Goal: Information Seeking & Learning: Learn about a topic

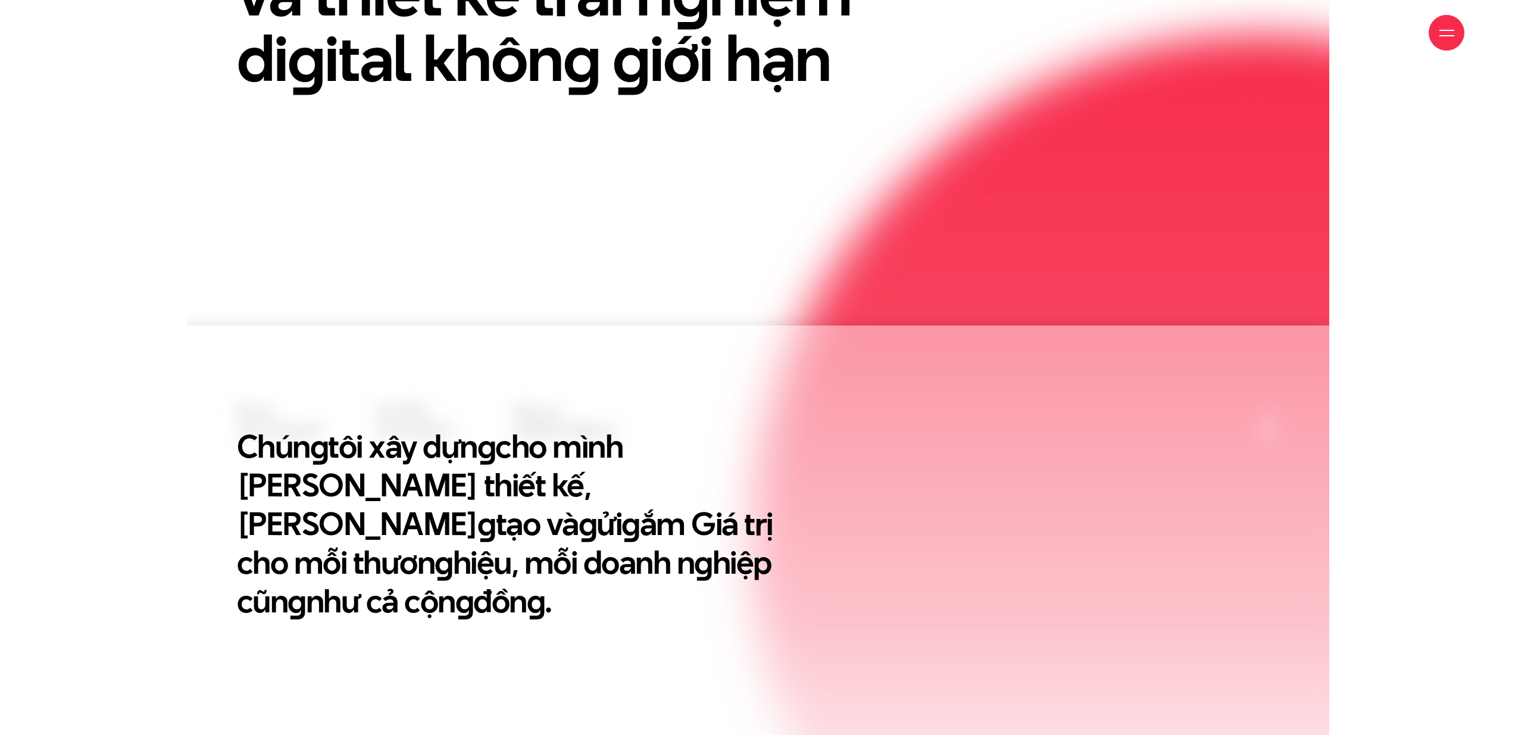
scroll to position [490, 0]
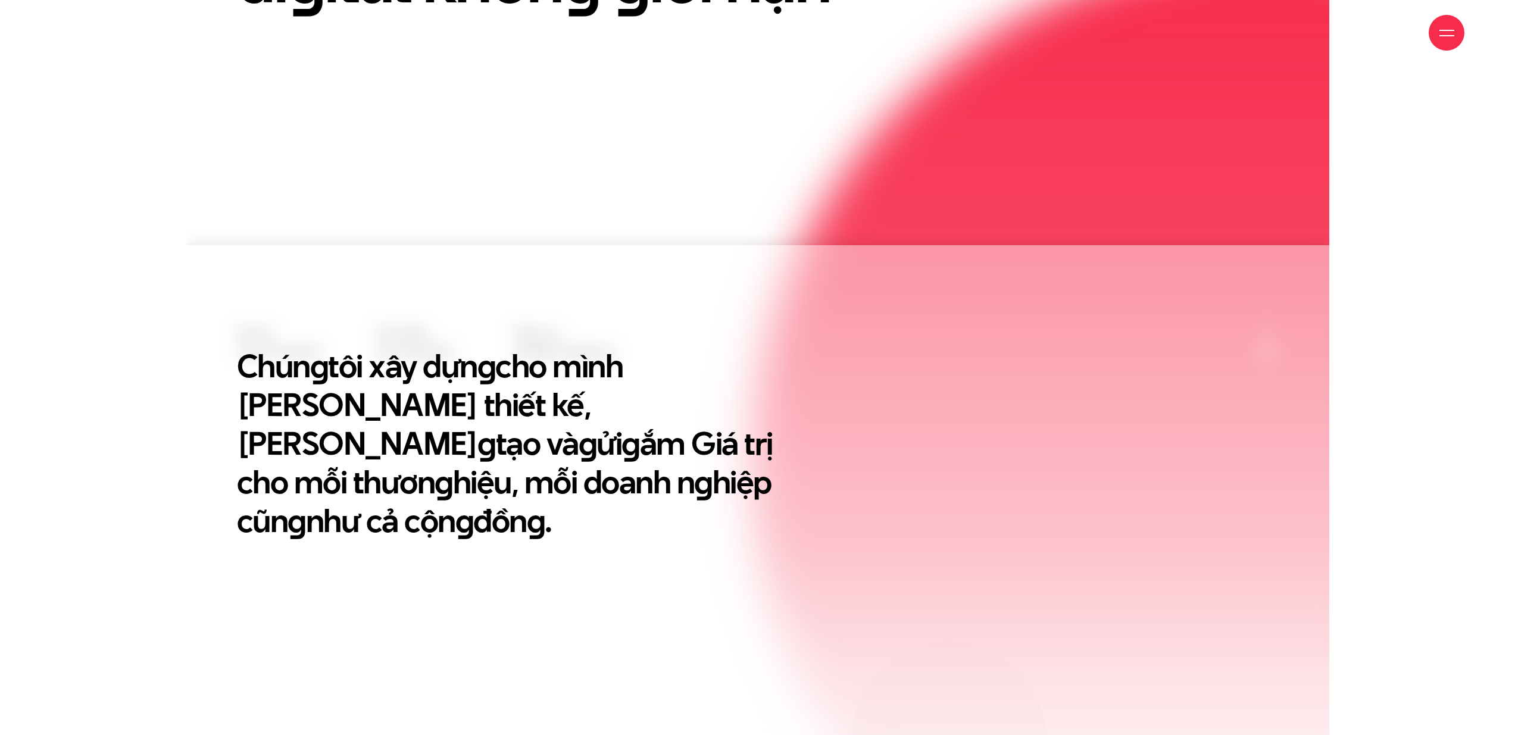
click at [537, 517] on div "Chún g tôi xây dựn g cho mình Tư duy thiết kế, Triết lý sán g tạo và g ửi g ắm …" at bounding box center [534, 484] width 625 height 277
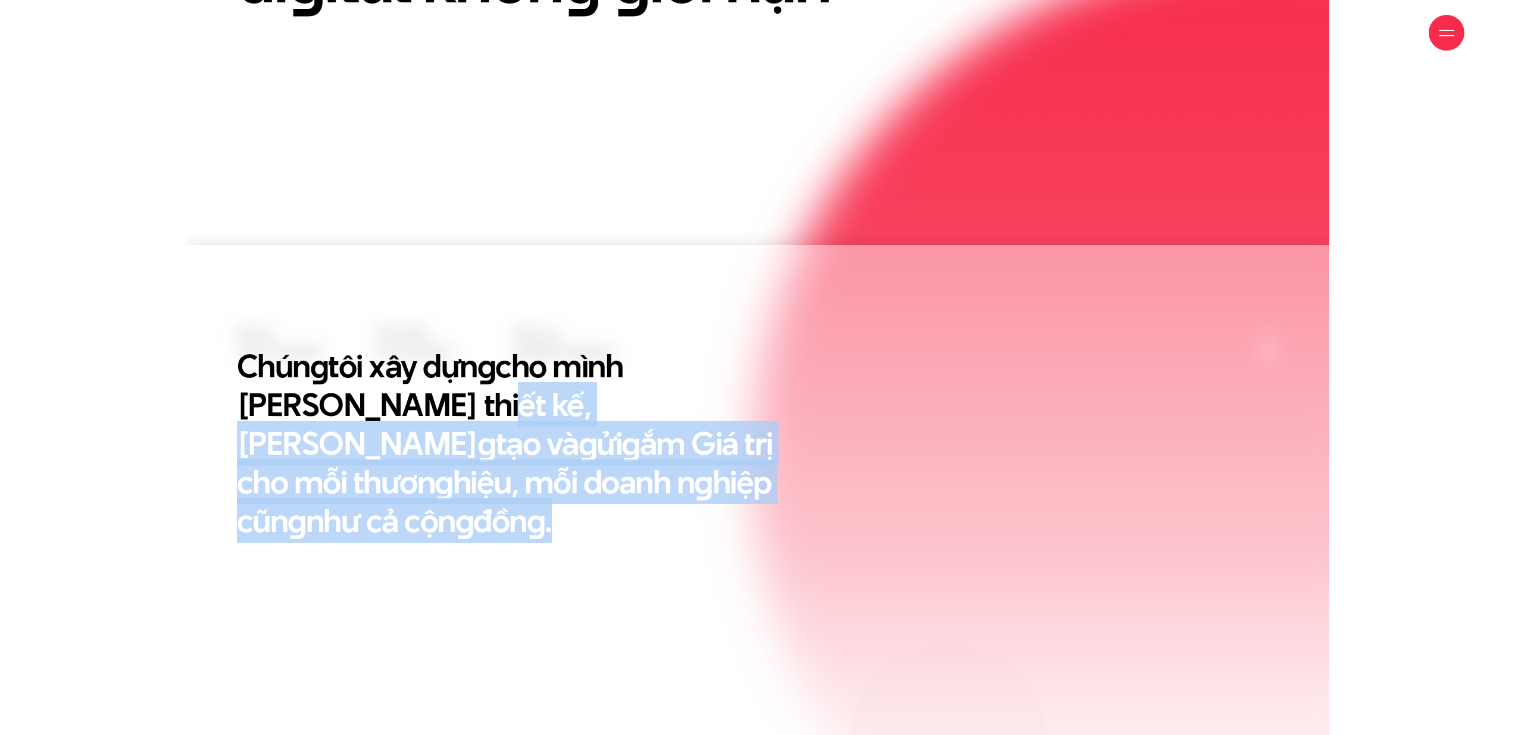
drag, startPoint x: 529, startPoint y: 514, endPoint x: 276, endPoint y: 399, distance: 277.8
click at [276, 399] on div "Chún g tôi xây dựn g cho mình Tư duy thiết kế, Triết lý sán g tạo và g ửi g ắm …" at bounding box center [534, 484] width 625 height 277
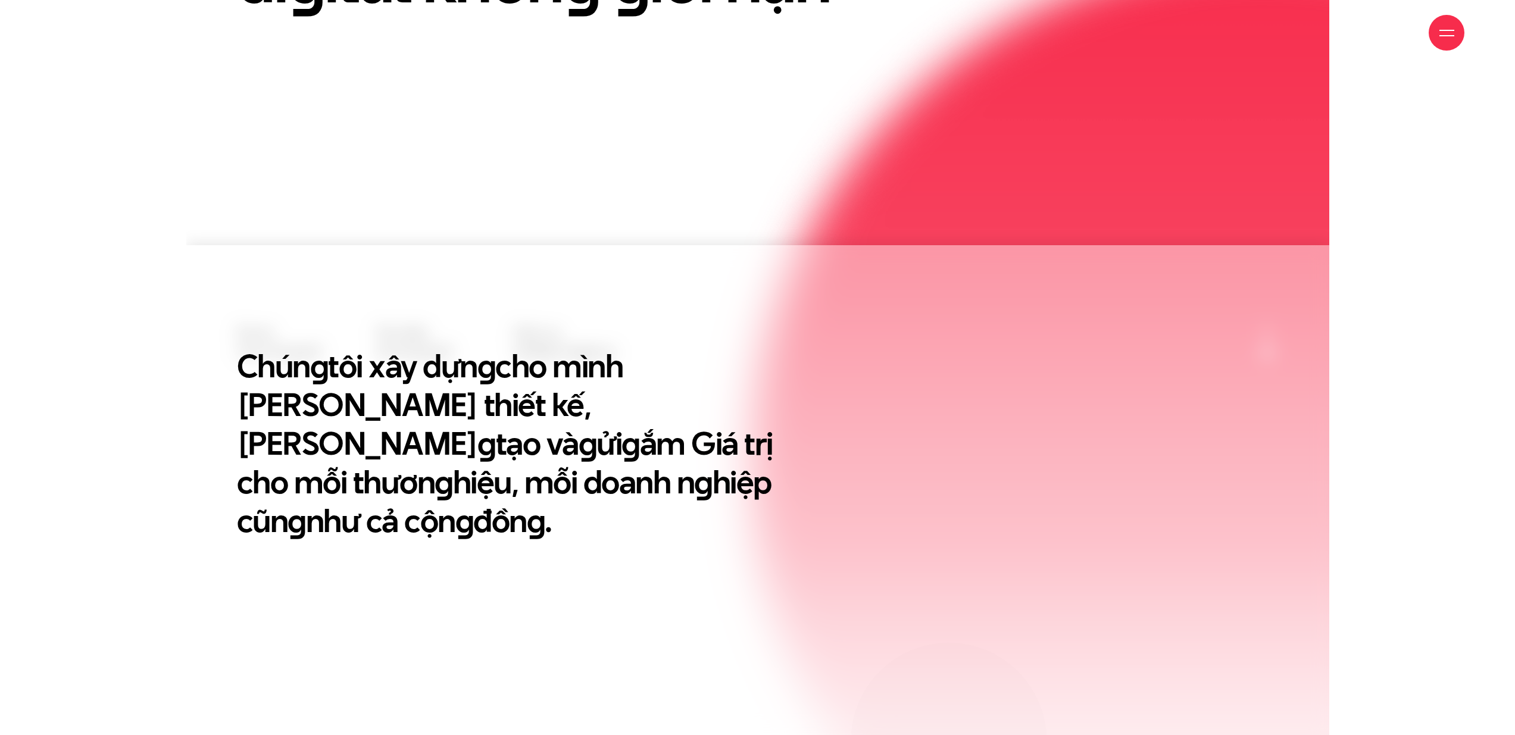
click at [232, 383] on div "Chún g tôi xây dựn g cho mình Tư duy thiết kế, Triết lý sán g tạo và g ửi g ắm …" at bounding box center [534, 484] width 625 height 277
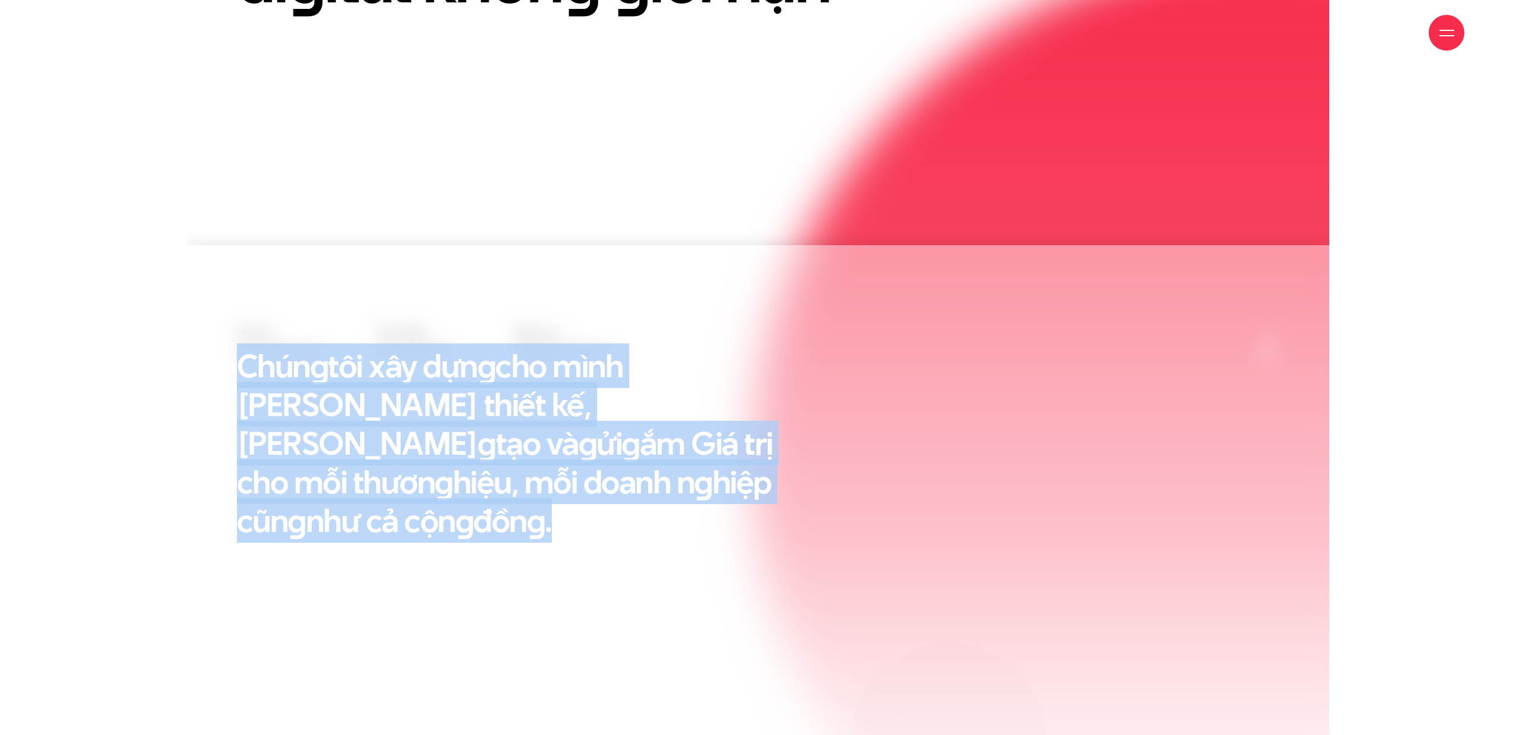
drag, startPoint x: 249, startPoint y: 361, endPoint x: 563, endPoint y: 492, distance: 340.5
click at [563, 492] on h2 "Chún g tôi xây dựn g cho mình Tư duy thiết kế, Triết lý sán g tạo và g ửi g ắm …" at bounding box center [522, 442] width 571 height 193
drag, startPoint x: 299, startPoint y: 410, endPoint x: 224, endPoint y: 360, distance: 89.3
click at [224, 360] on div "Chún g tôi xây dựn g cho mình Tư duy thiết kế, Triết lý sán g tạo và g ửi g ắm …" at bounding box center [534, 484] width 625 height 277
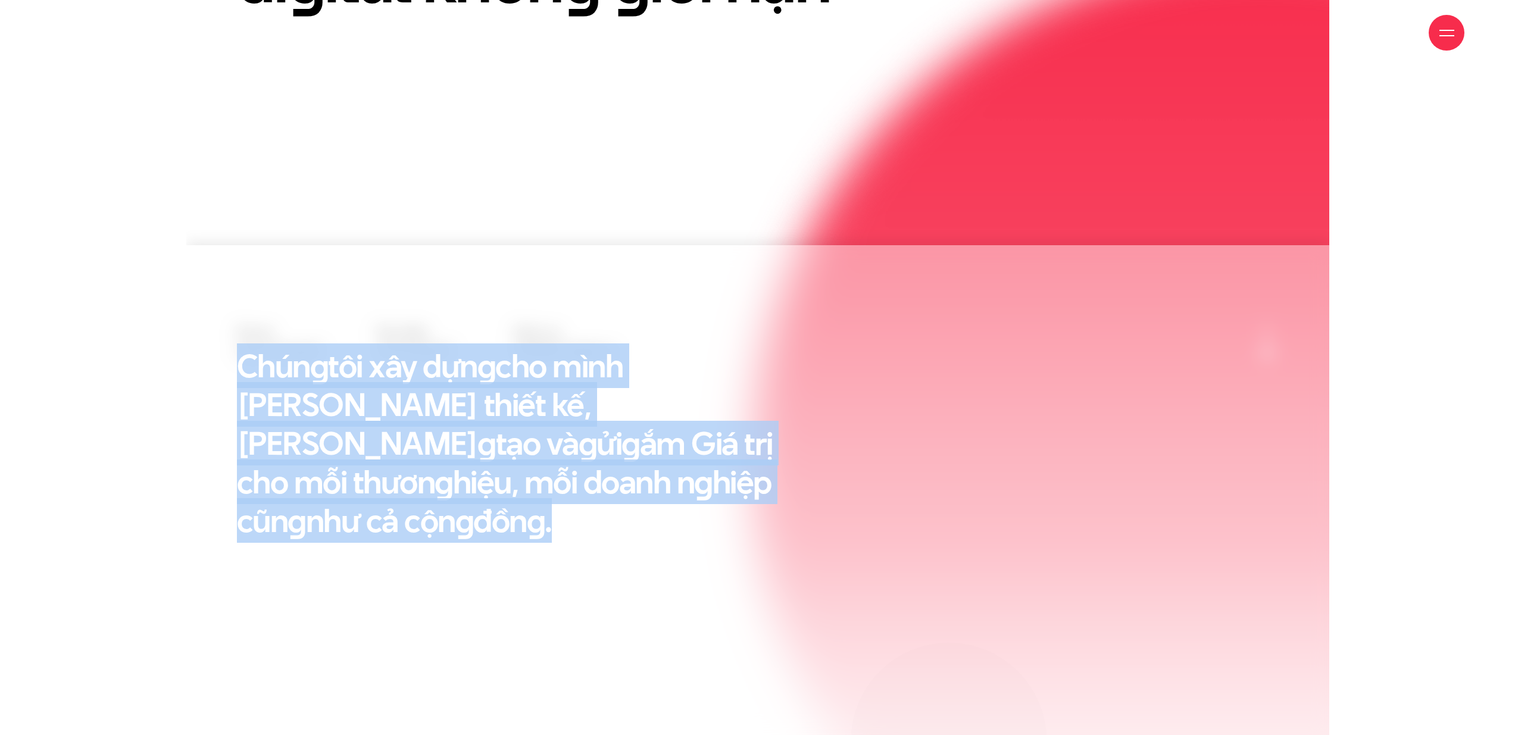
drag, startPoint x: 224, startPoint y: 360, endPoint x: 186, endPoint y: 355, distance: 38.5
click at [224, 360] on div "Chún g tôi xây dựn g cho mình Tư duy thiết kế, Triết lý sán g tạo và g ửi g ắm …" at bounding box center [534, 484] width 625 height 277
drag, startPoint x: 467, startPoint y: 437, endPoint x: 724, endPoint y: 530, distance: 273.4
click at [724, 530] on div "Chún g tôi xây dựn g cho mình Tư duy thiết kế, Triết lý sán g tạo và g ửi g ắm …" at bounding box center [757, 721] width 1143 height 750
click at [724, 530] on div "Chún g tôi xây dựn g cho mình Tư duy thiết kế, Triết lý sán g tạo và g ửi g ắm …" at bounding box center [534, 484] width 625 height 277
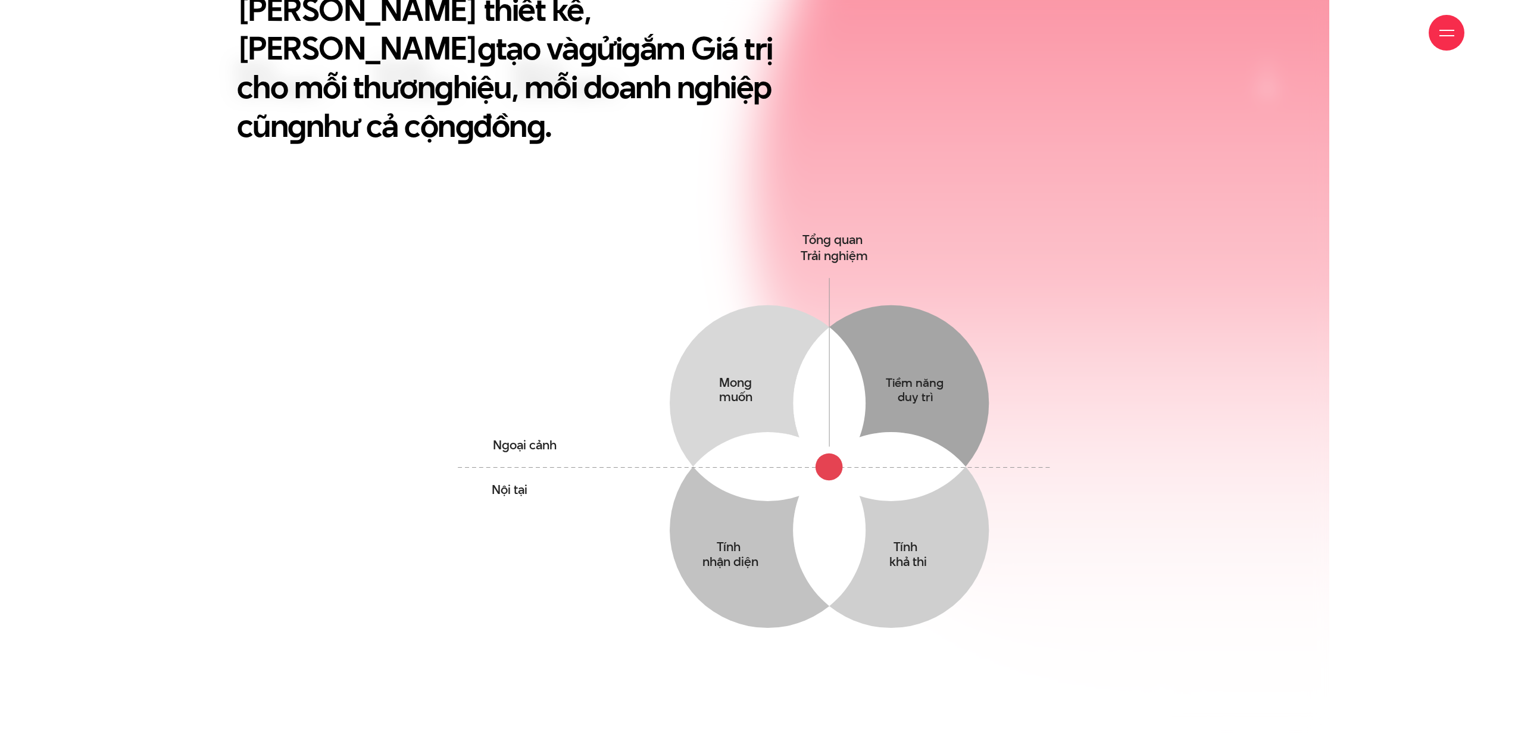
scroll to position [784, 0]
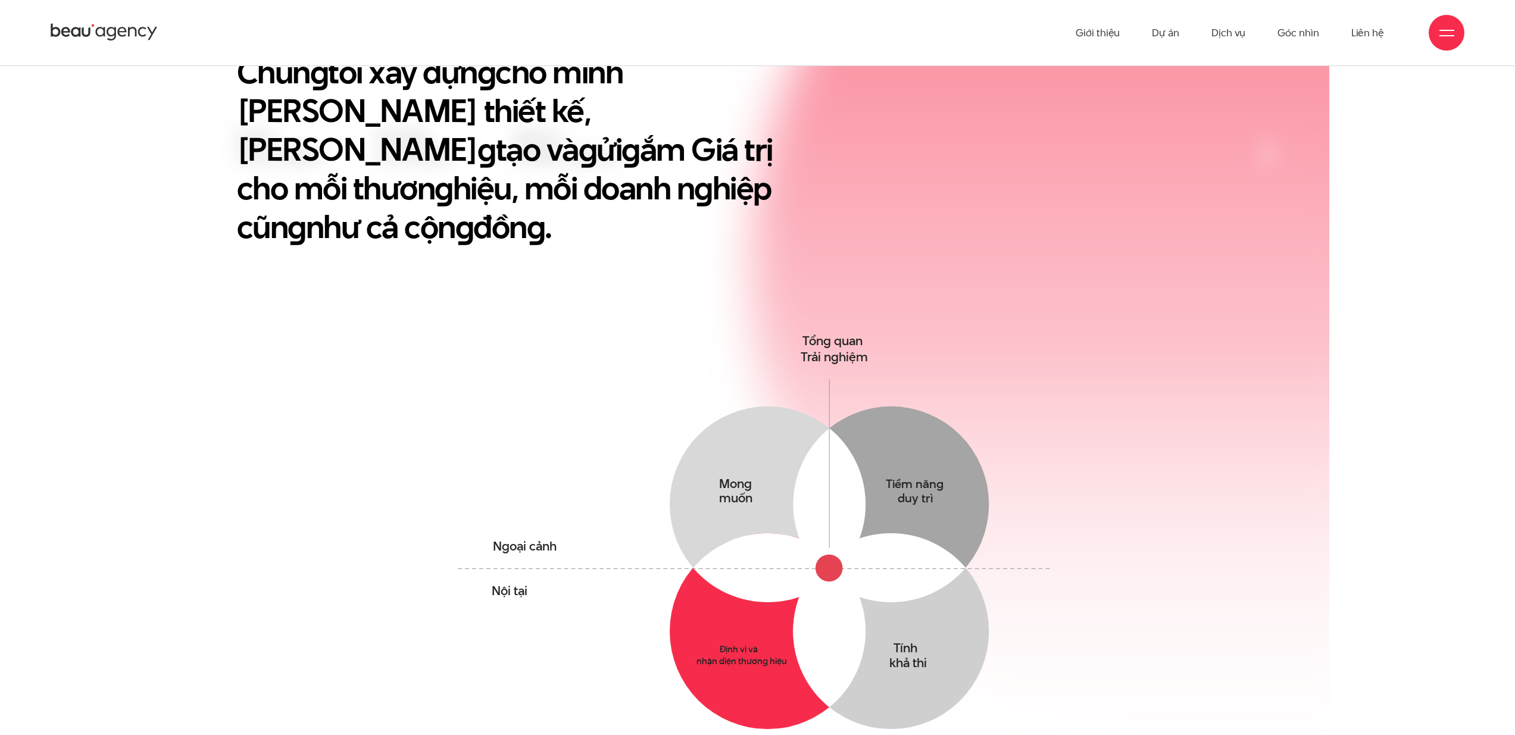
click at [772, 593] on circle at bounding box center [768, 631] width 196 height 196
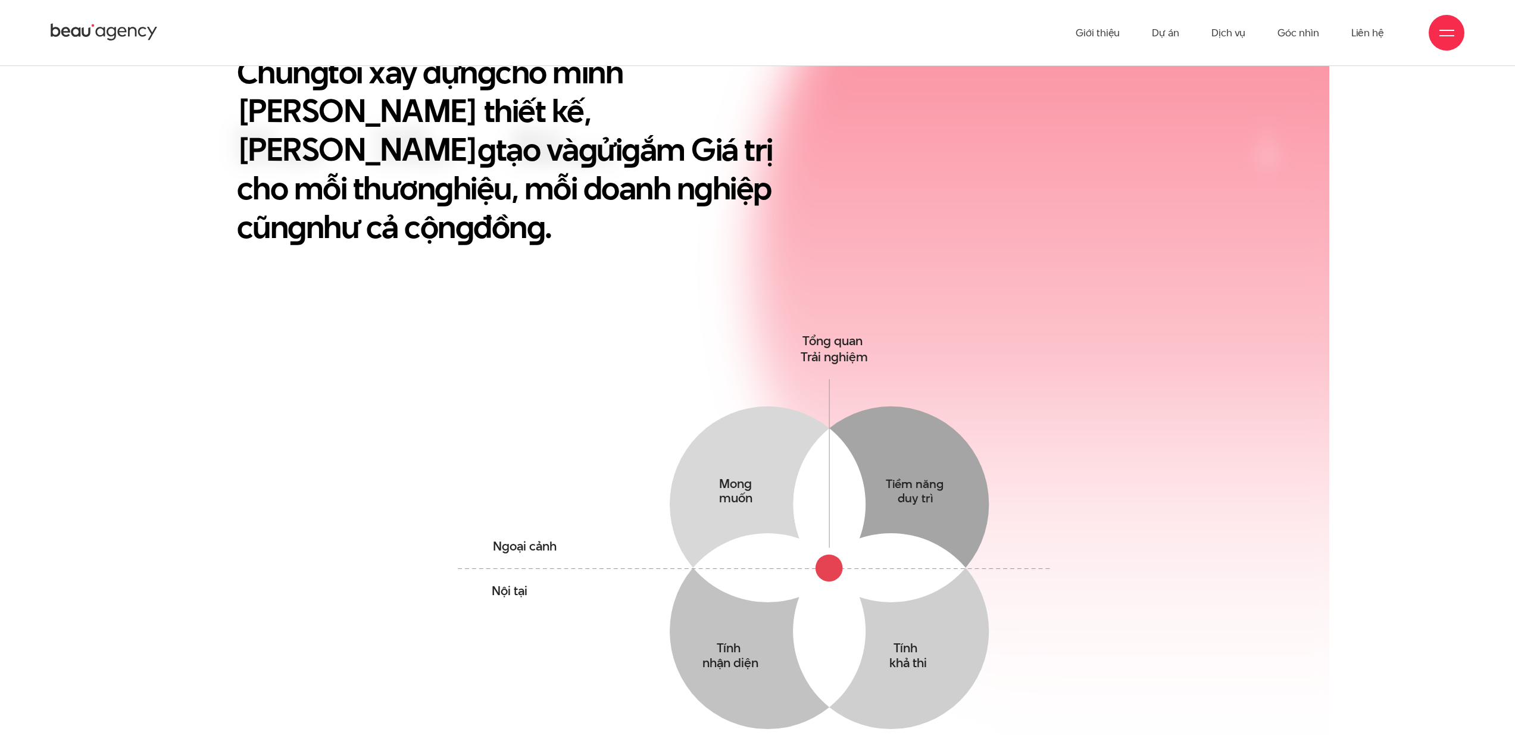
click at [772, 546] on icon at bounding box center [767, 567] width 149 height 69
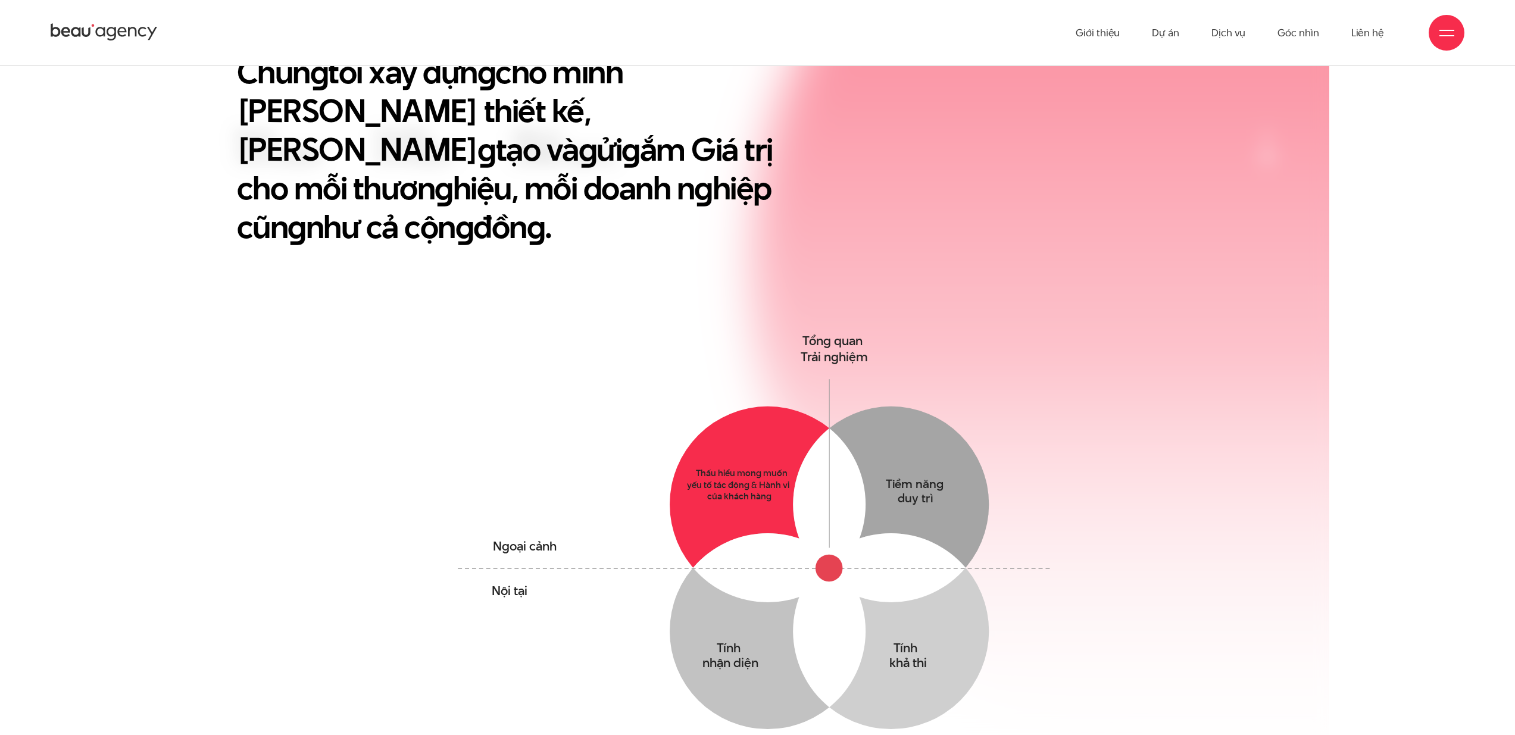
click at [711, 470] on circle at bounding box center [768, 505] width 196 height 196
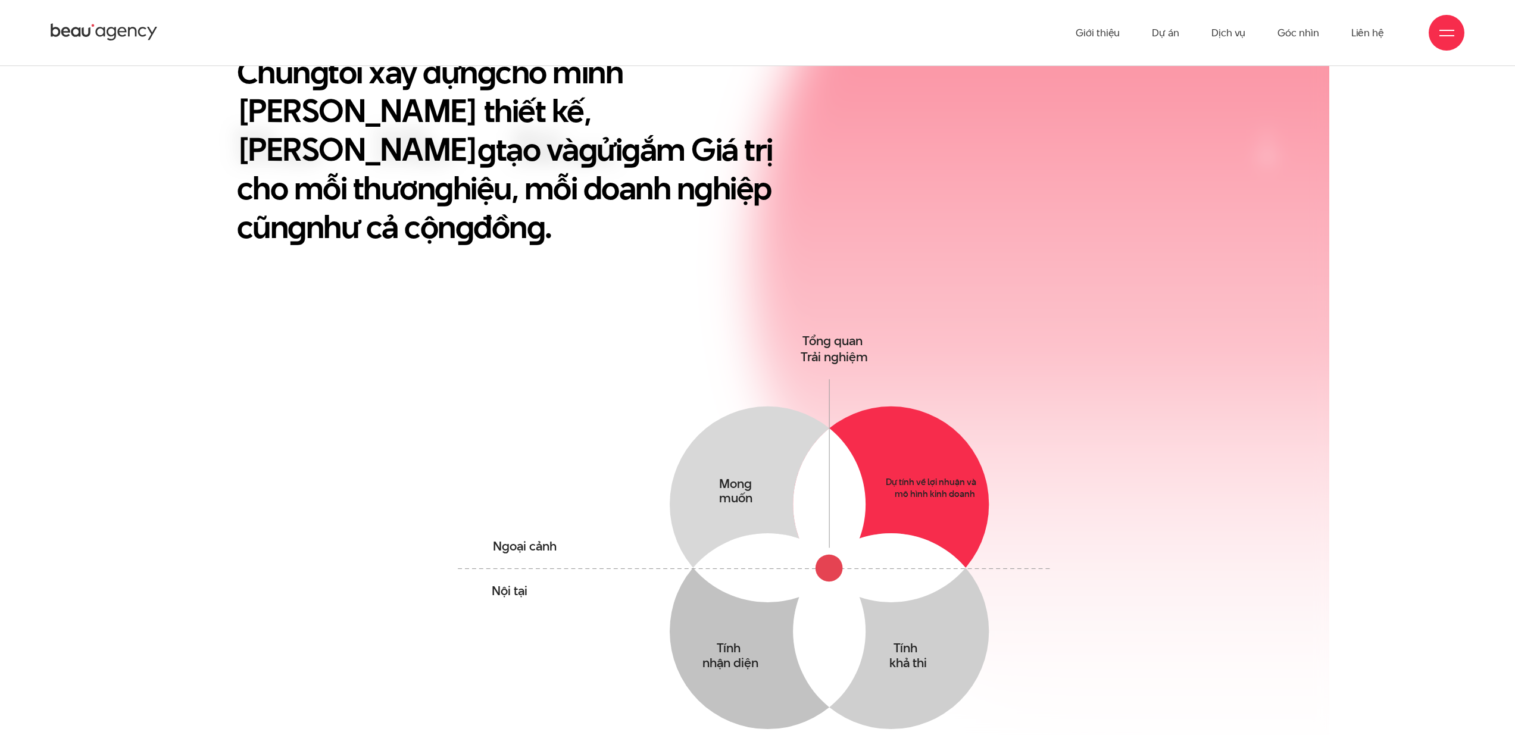
click at [923, 424] on circle at bounding box center [891, 505] width 196 height 196
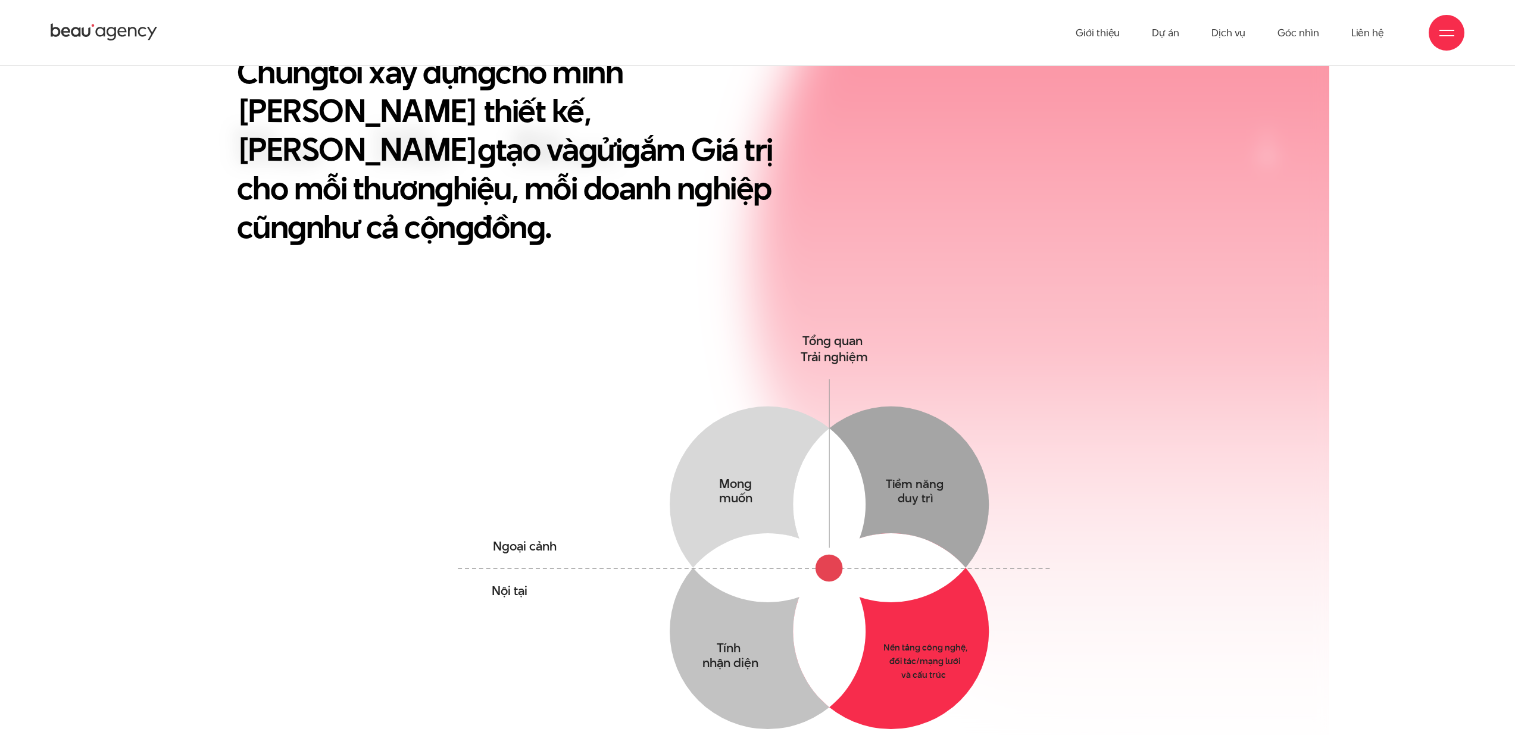
click at [942, 590] on circle at bounding box center [891, 631] width 196 height 196
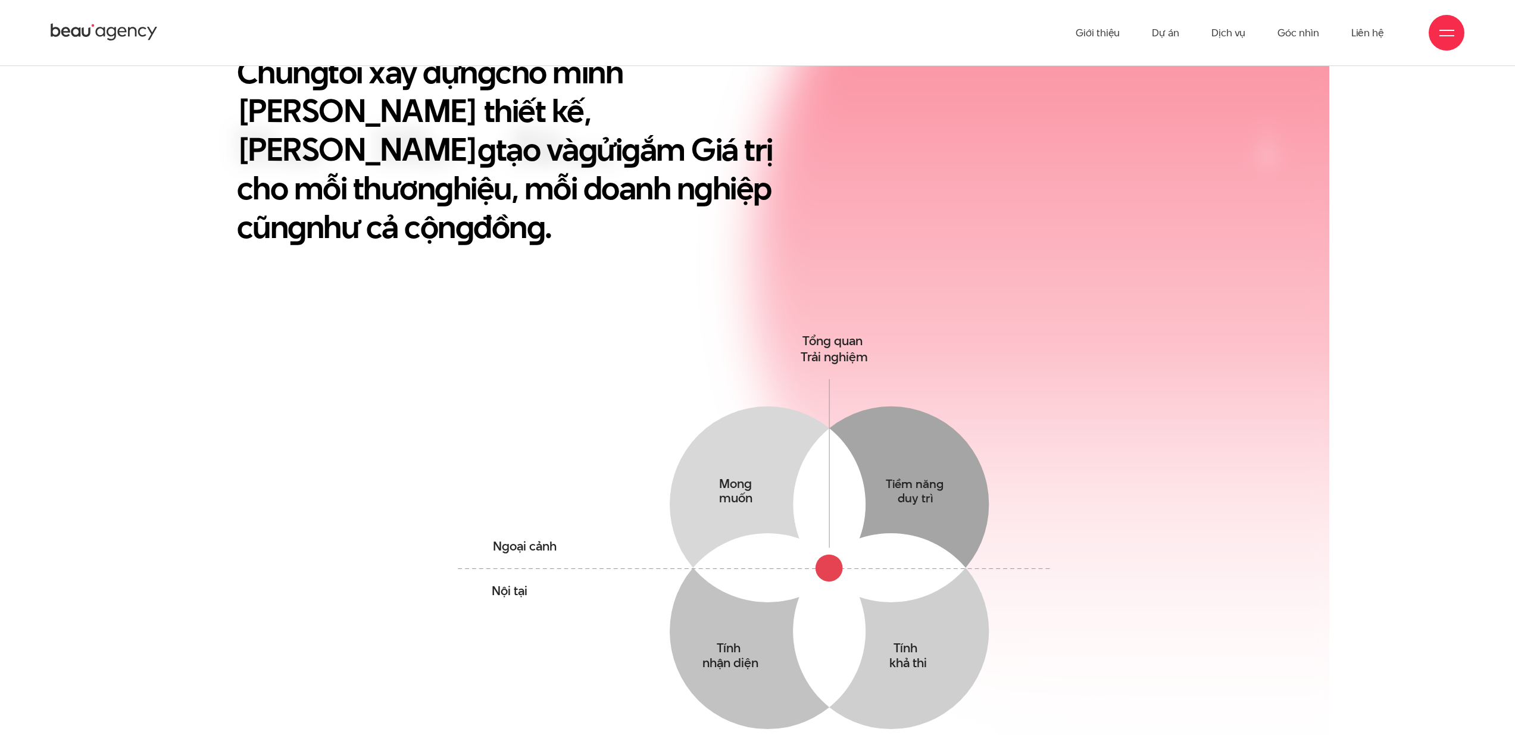
click at [624, 515] on icon "Mong muốn Thấu hiểu mong muốn yếu tố tác động & Hành vi của khách hàng Tiềm năn…" at bounding box center [757, 565] width 615 height 473
click at [527, 537] on tspan "Ngoại cảnh" at bounding box center [525, 545] width 64 height 17
drag, startPoint x: 473, startPoint y: 485, endPoint x: 842, endPoint y: 412, distance: 376.1
click at [836, 413] on icon "Mong muốn Thấu hiểu mong muốn yếu tố tác động & Hành vi của khách hàng Tiềm năn…" at bounding box center [757, 565] width 615 height 473
click at [761, 329] on icon "Mong muốn Thấu hiểu mong muốn yếu tố tác động & Hành vi của khách hàng Tiềm năn…" at bounding box center [757, 565] width 615 height 473
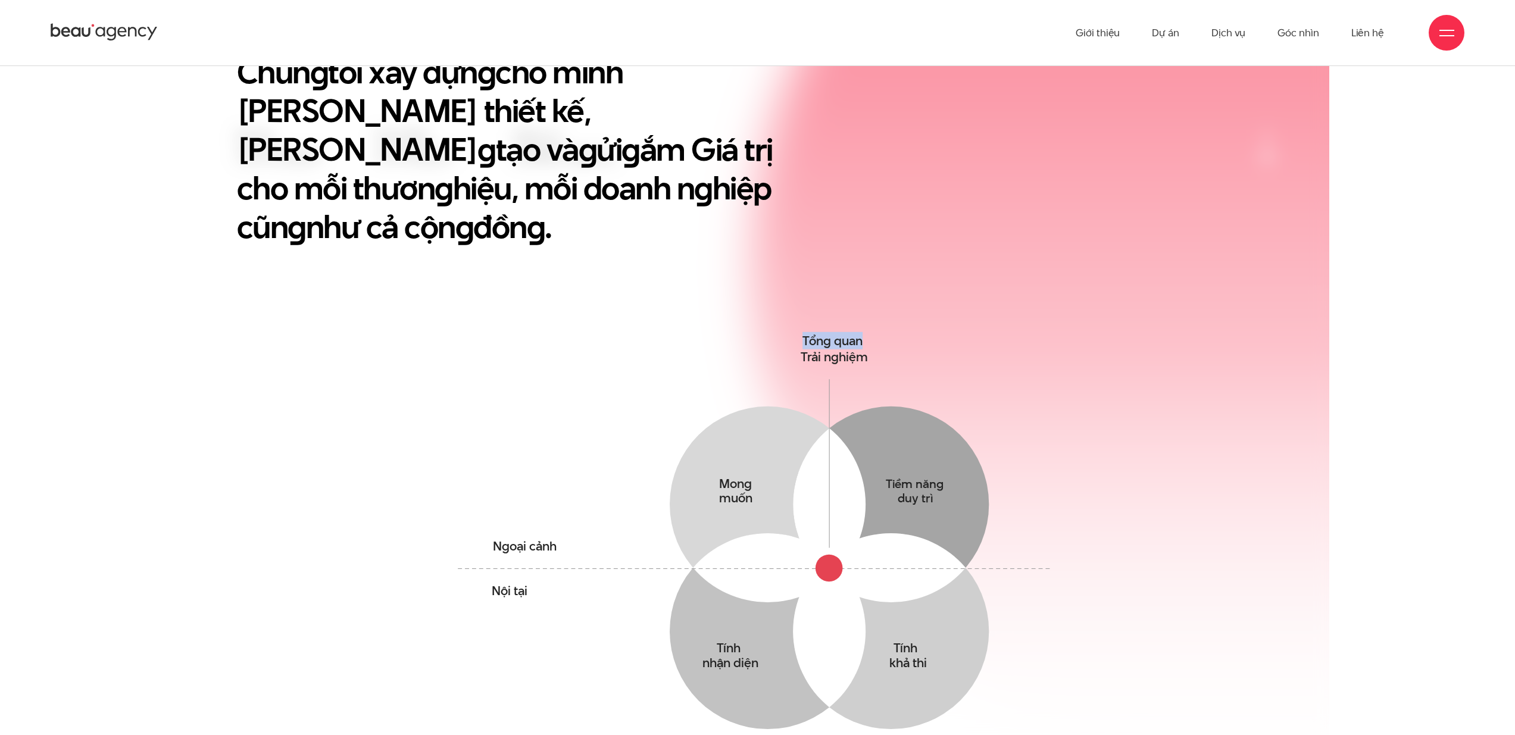
drag, startPoint x: 744, startPoint y: 305, endPoint x: 890, endPoint y: 546, distance: 281.5
click at [893, 547] on icon "Mong muốn Thấu hiểu mong muốn yếu tố tác động & Hành vi của khách hàng Tiềm năn…" at bounding box center [757, 565] width 615 height 473
click at [874, 543] on icon at bounding box center [891, 567] width 149 height 69
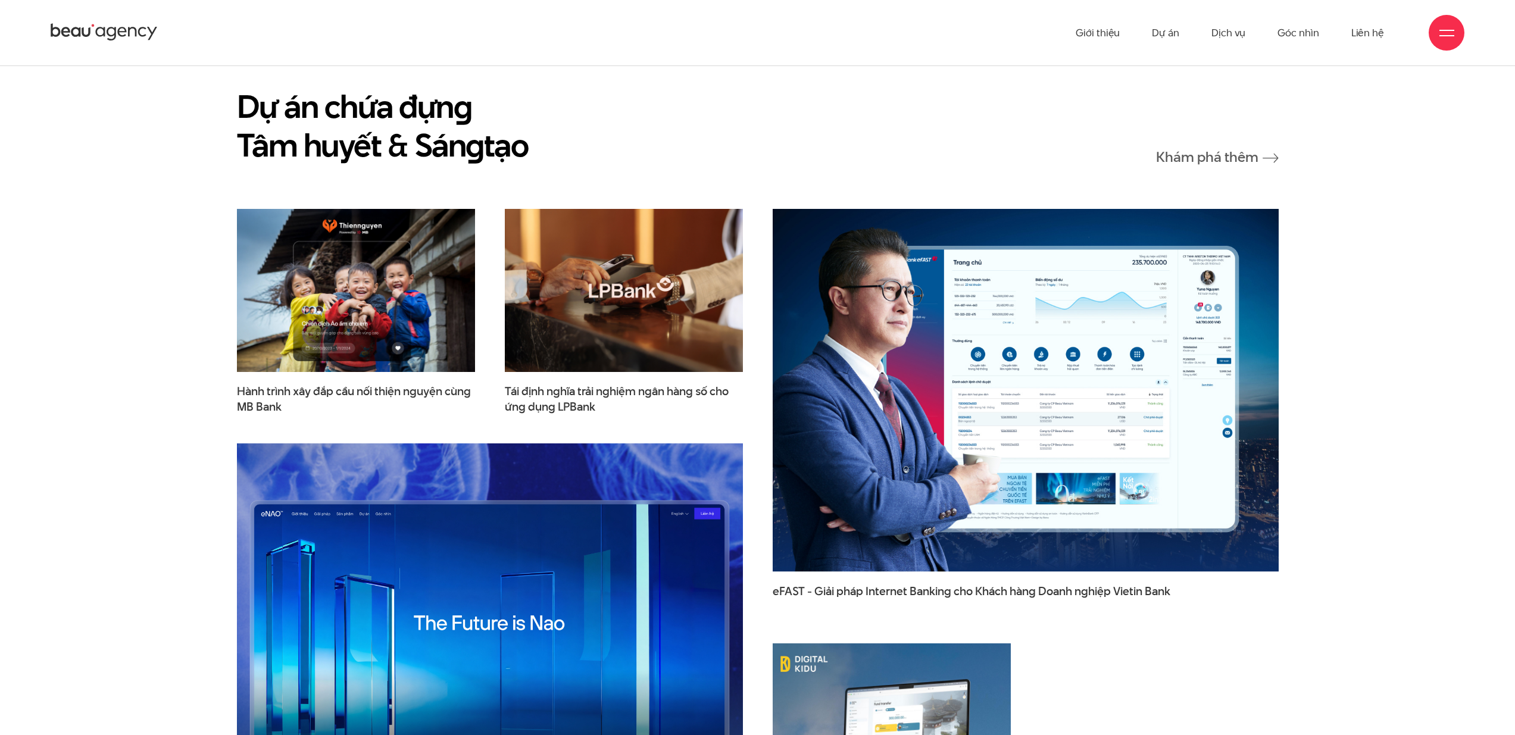
scroll to position [1856, 0]
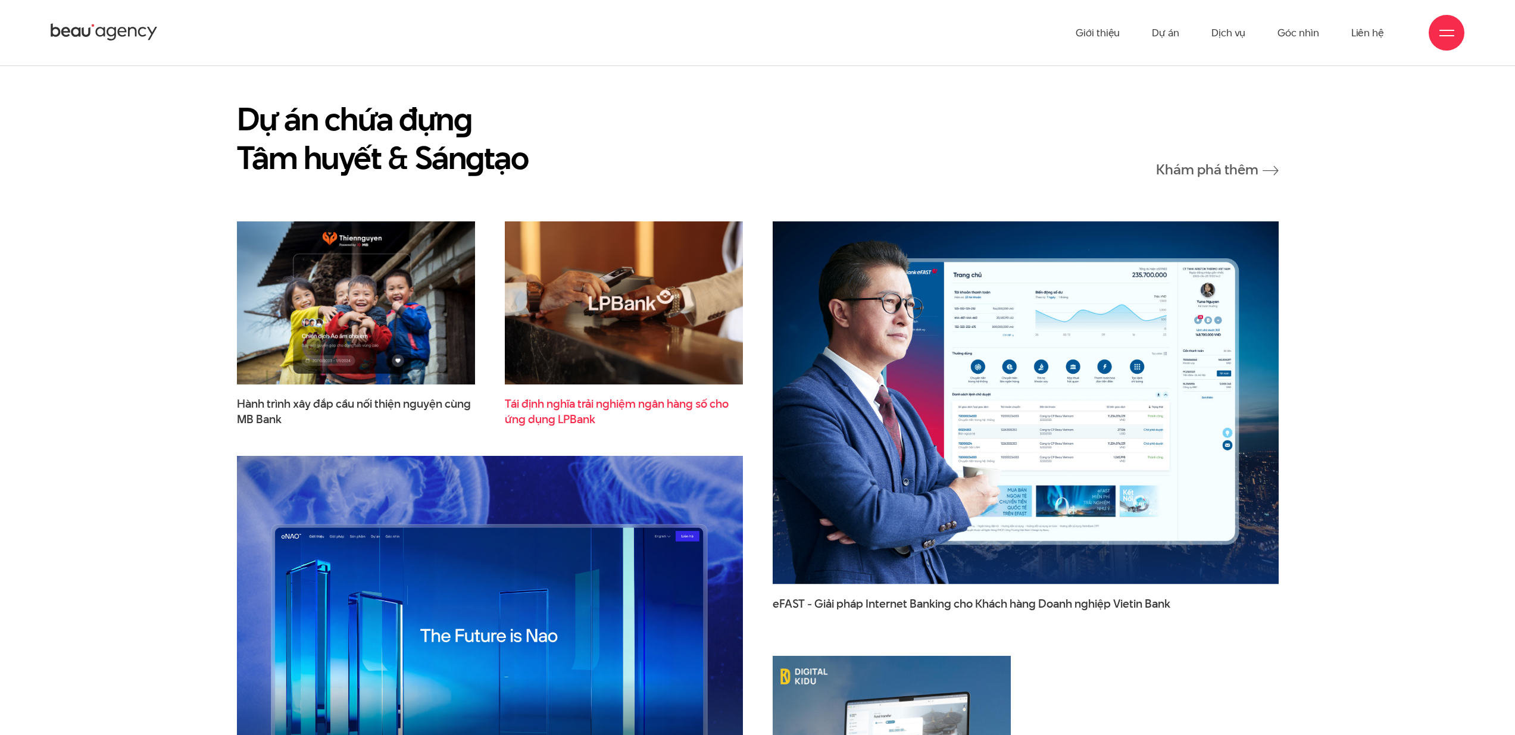
click at [570, 396] on span "Tái định nghĩa trải nghiệm ngân hàng số cho ứng dụng LPBank" at bounding box center [624, 411] width 238 height 30
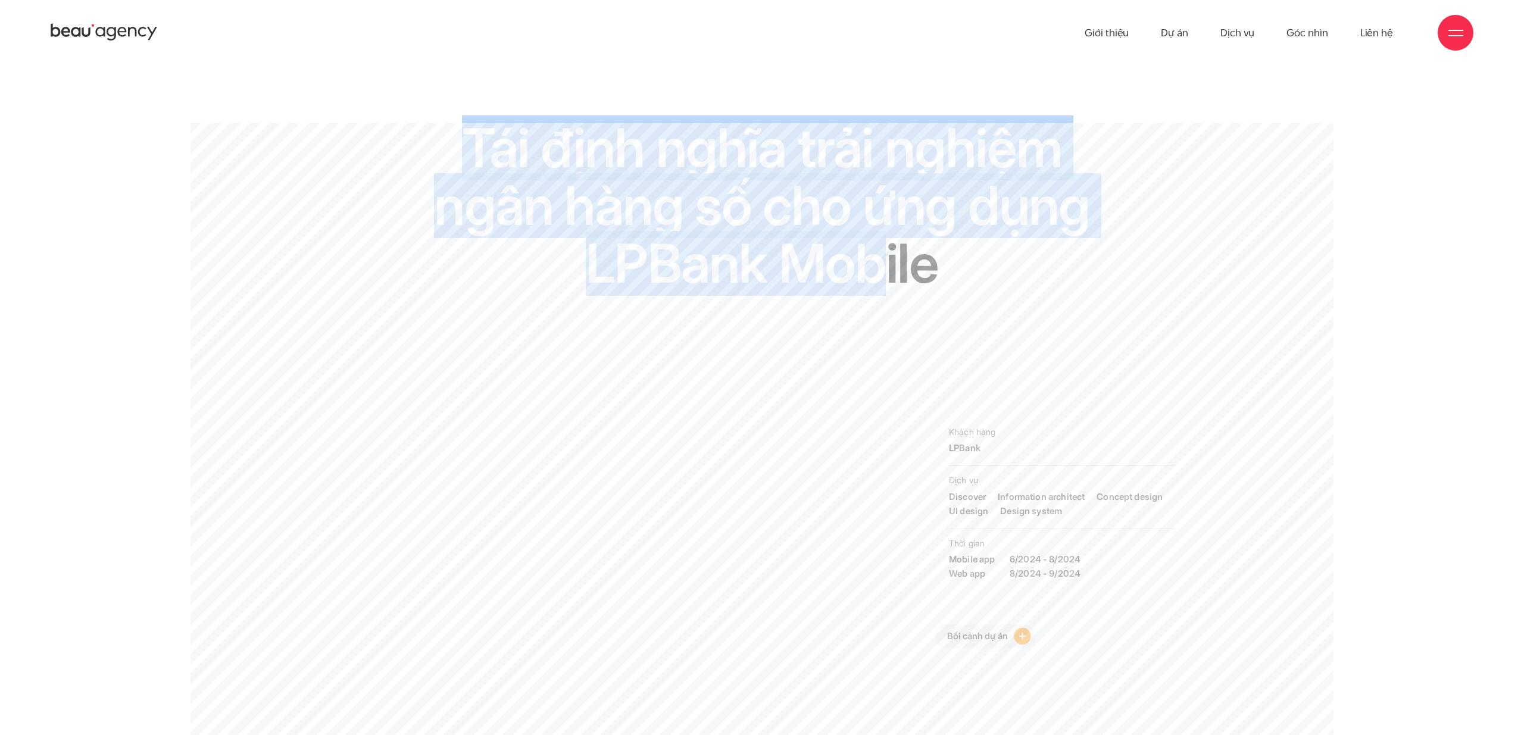
drag, startPoint x: 409, startPoint y: 124, endPoint x: 1064, endPoint y: 273, distance: 671.9
click at [932, 252] on div "Tái định nghĩa trải nghiệm ngân hàng số cho ứng dụng LPBank Mobile" at bounding box center [762, 268] width 1005 height 299
click at [1064, 273] on h1 "Tái định nghĩa trải nghiệm ngân hàng số cho ứng dụng LPBank Mobile" at bounding box center [762, 206] width 658 height 174
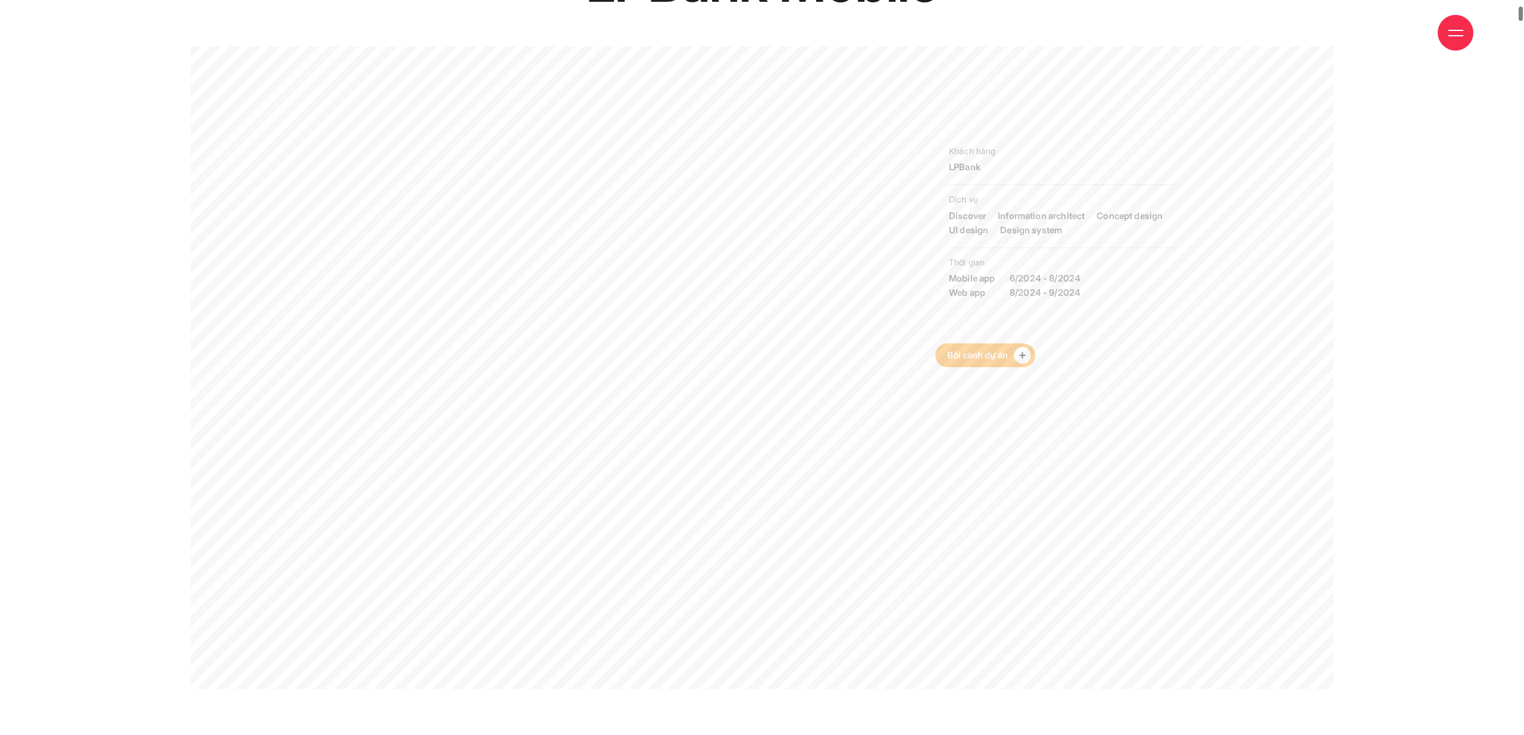
click at [996, 355] on link "Bối cảnh dự án" at bounding box center [985, 356] width 100 height 24
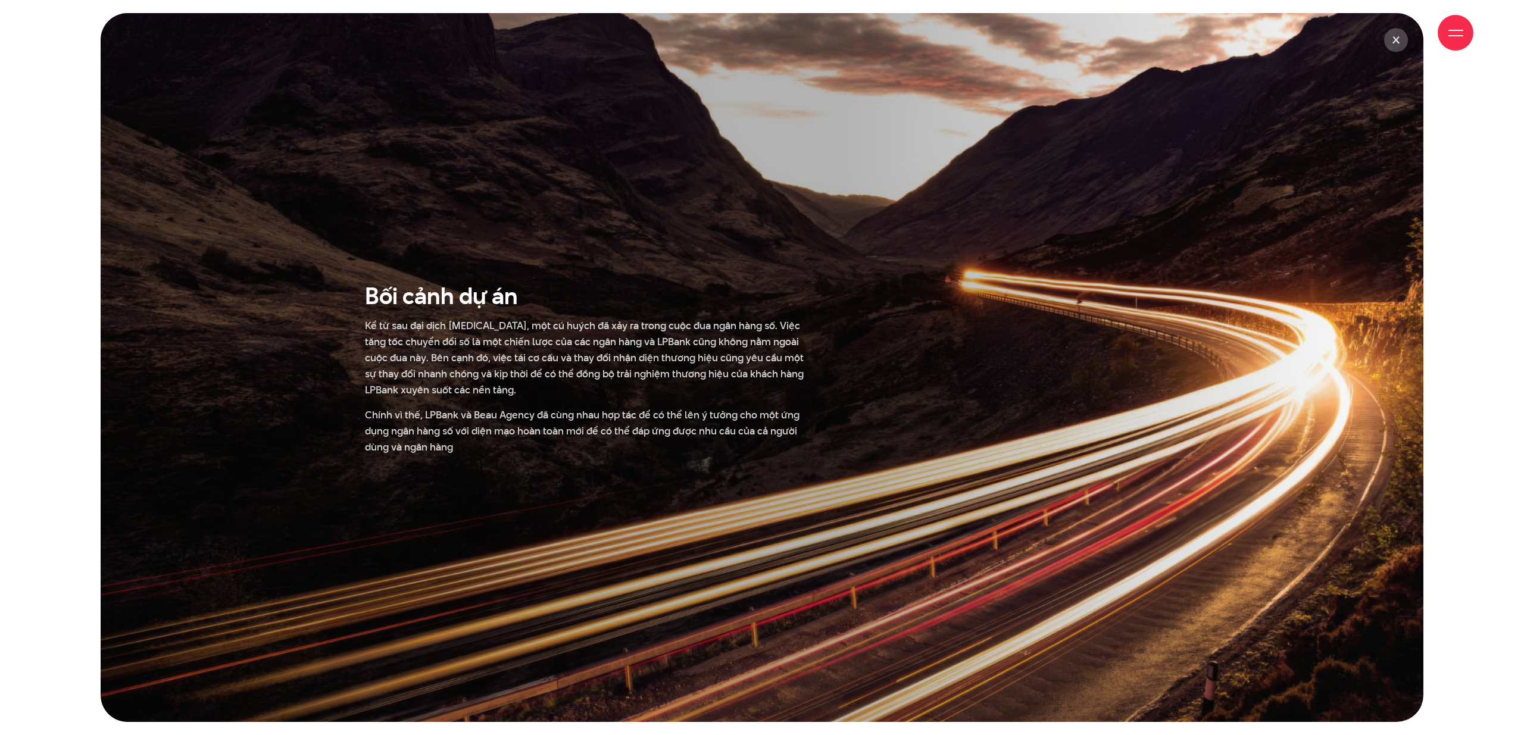
click at [1135, 429] on div "Bối cảnh dự án Kể từ sau đại dịch [MEDICAL_DATA], một cú huých đã xảy ra trong …" at bounding box center [762, 368] width 824 height 176
click at [892, 466] on div at bounding box center [762, 367] width 1323 height 709
click at [1399, 44] on div "Giới thiệu Dự án Dịch vụ Góc nhìn Liên hệ" at bounding box center [762, 32] width 1423 height 65
click at [1374, 45] on div "Giới thiệu Dự án Dịch vụ Góc nhìn Liên hệ" at bounding box center [762, 32] width 1423 height 65
click at [1402, 35] on div "Giới thiệu Dự án Dịch vụ Góc nhìn Liên hệ" at bounding box center [762, 32] width 1423 height 65
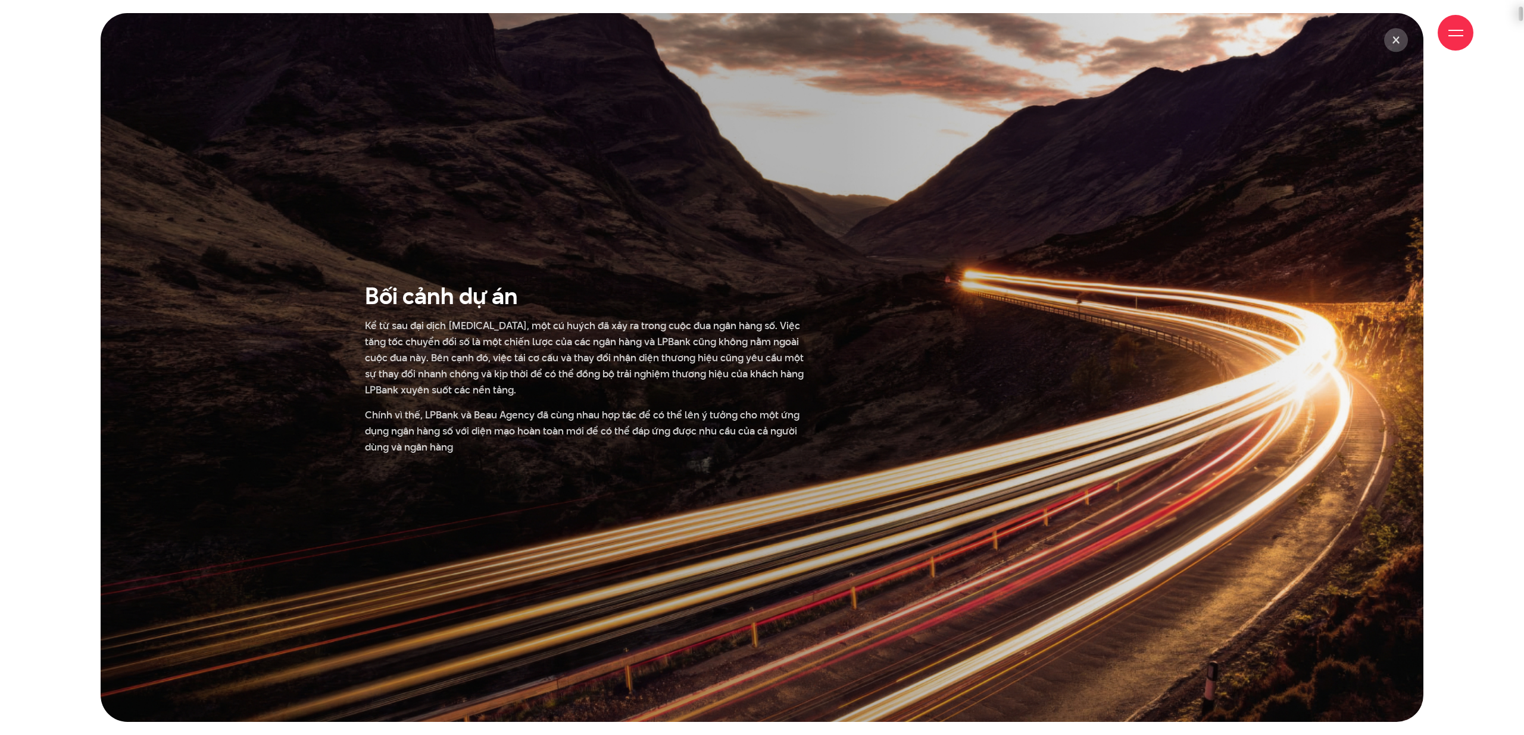
click at [1399, 37] on div "Giới thiệu Dự án Dịch vụ Góc nhìn Liên hệ" at bounding box center [762, 32] width 1423 height 65
click at [1459, 32] on div at bounding box center [1455, 33] width 15 height 15
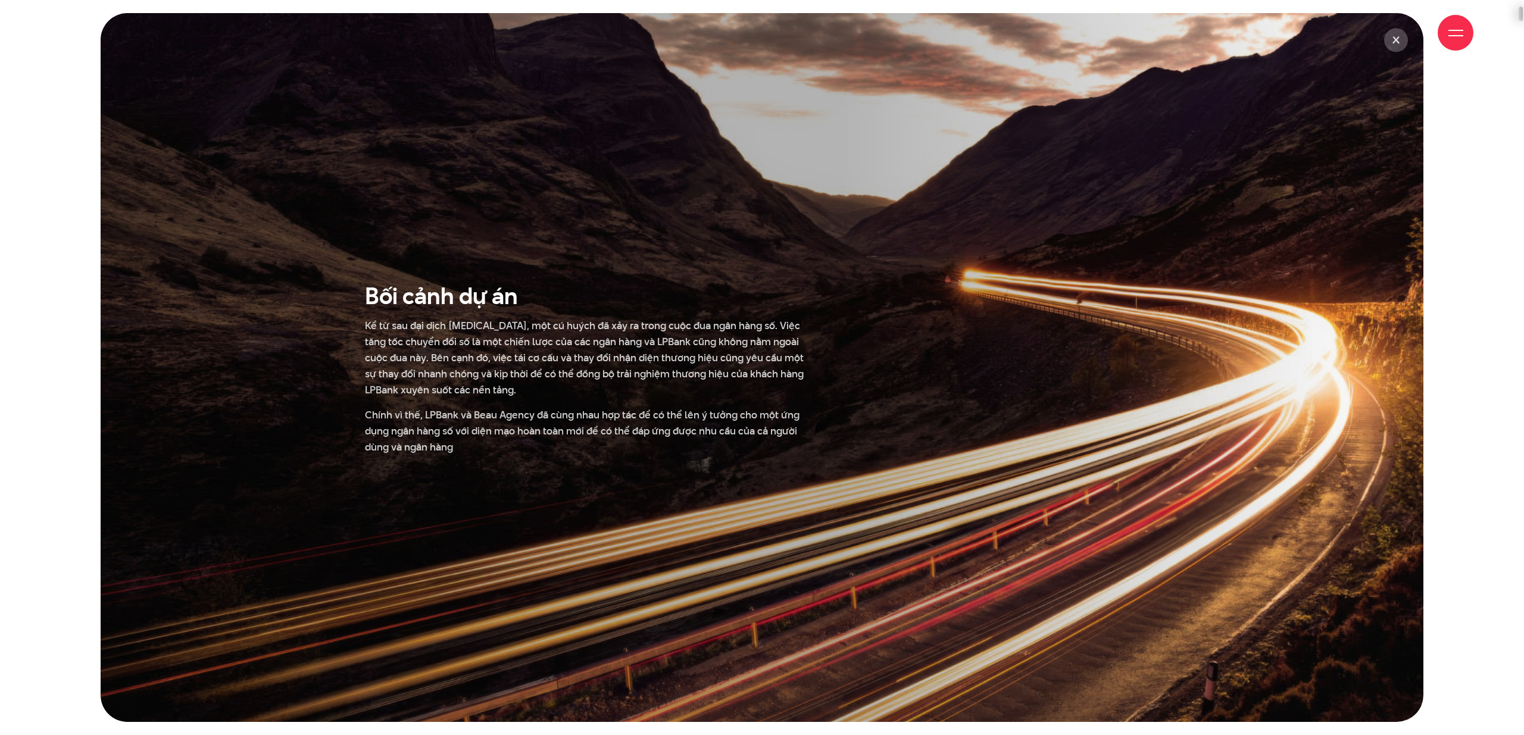
click at [1459, 32] on div at bounding box center [1455, 33] width 15 height 15
click at [1395, 48] on div "Giới thiệu Dự án Dịch vụ Góc nhìn Liên hệ" at bounding box center [762, 32] width 1423 height 65
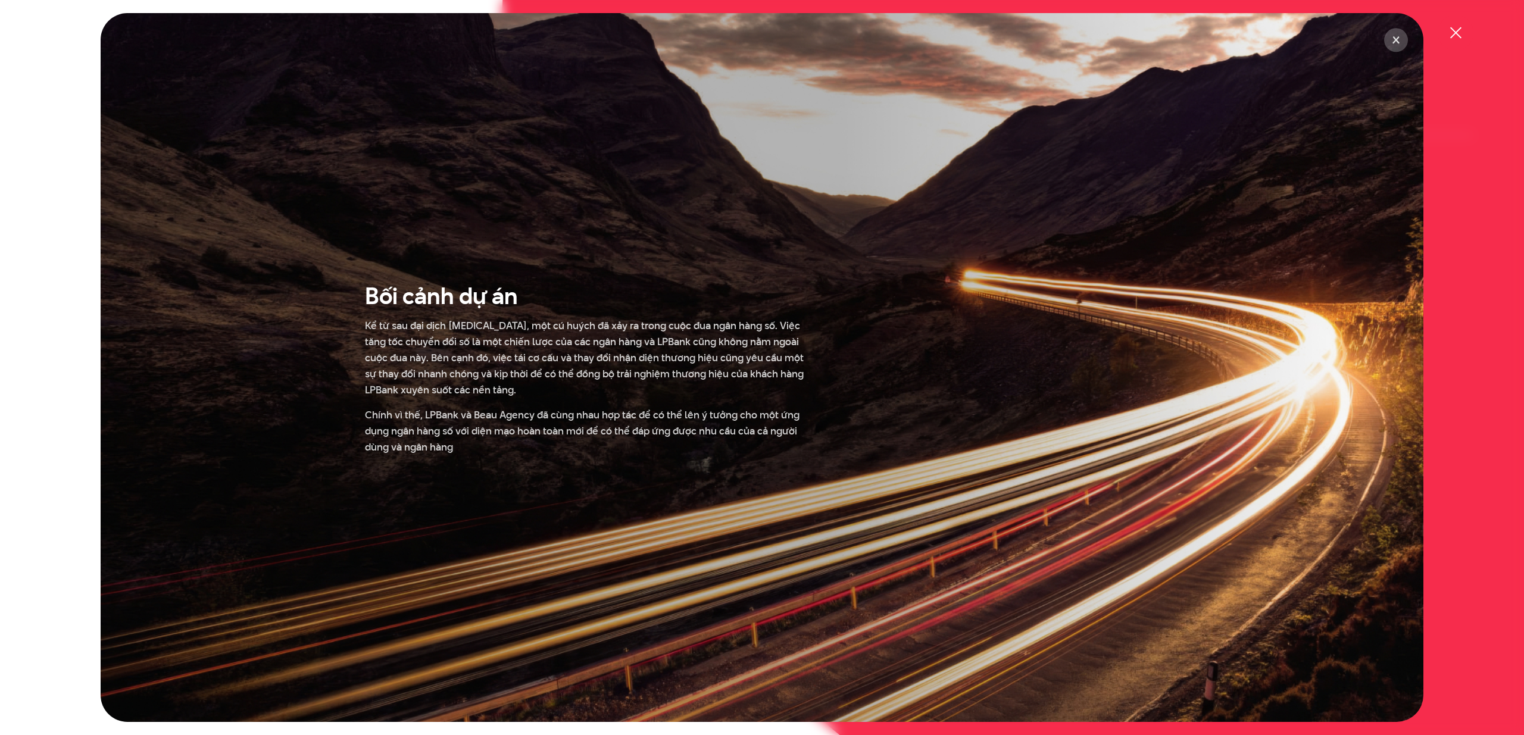
click at [1397, 45] on div "Giới thiệu Dự án Dịch vụ Góc nhìn Liên hệ" at bounding box center [762, 32] width 1423 height 65
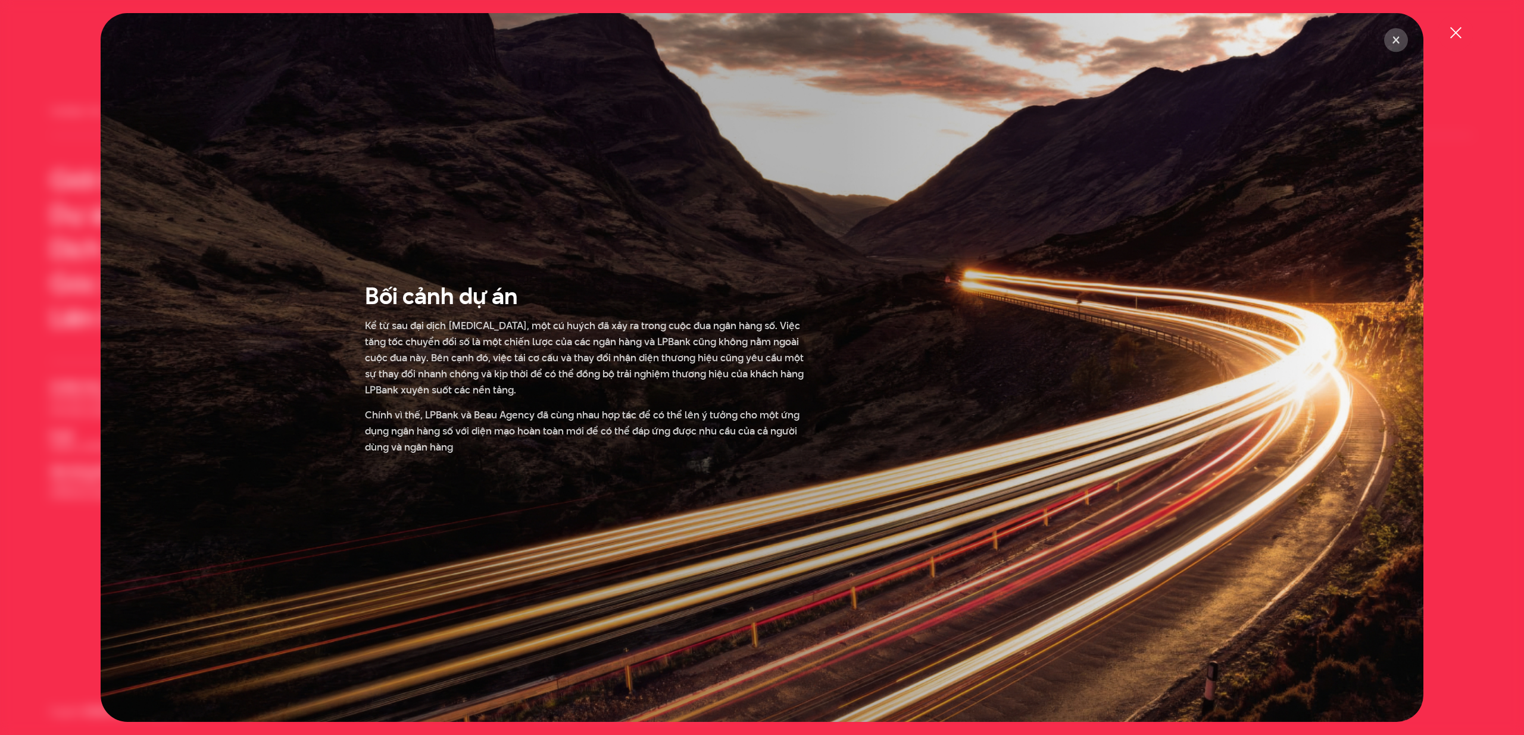
drag, startPoint x: 112, startPoint y: 149, endPoint x: 155, endPoint y: 154, distance: 43.2
click at [112, 149] on div at bounding box center [762, 367] width 1323 height 709
click at [1492, 276] on div at bounding box center [762, 367] width 1524 height 735
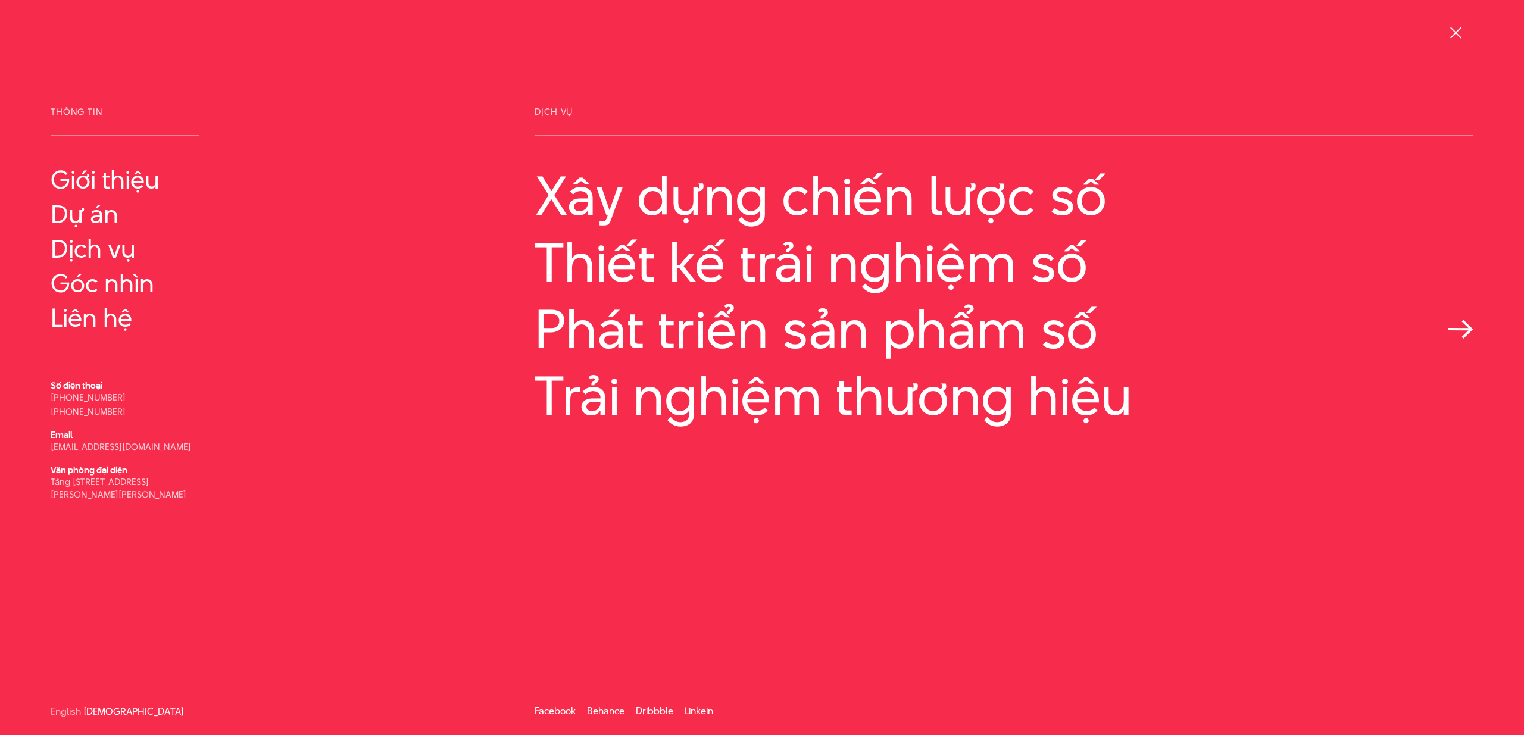
scroll to position [1, 0]
click at [1120, 320] on link "Phát triển sản phẩm số" at bounding box center [1003, 328] width 939 height 61
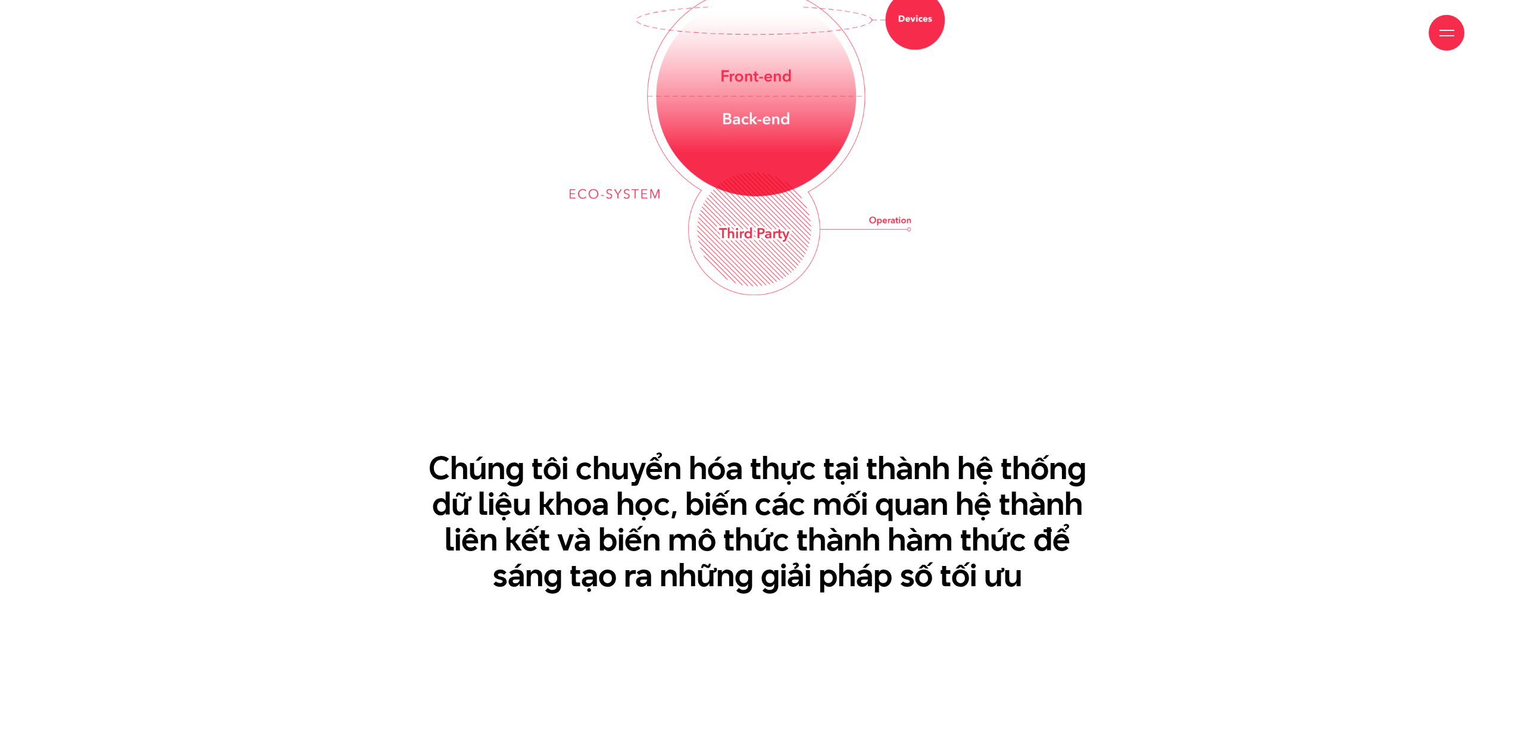
scroll to position [1859, 0]
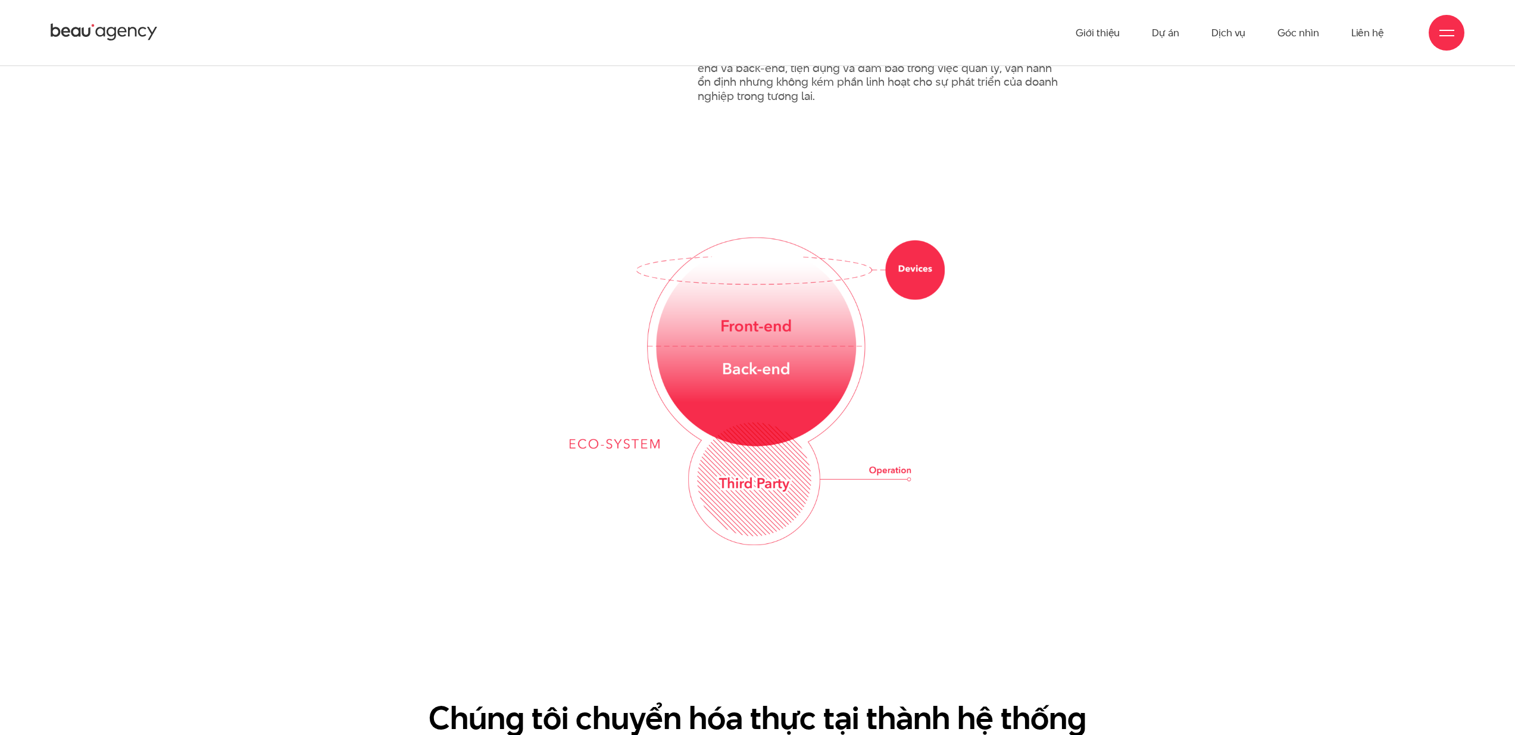
click at [756, 447] on img at bounding box center [757, 391] width 375 height 308
click at [781, 457] on img at bounding box center [757, 391] width 375 height 308
click at [736, 347] on img at bounding box center [757, 391] width 375 height 308
click at [769, 504] on img at bounding box center [757, 391] width 375 height 308
click at [576, 448] on img at bounding box center [757, 391] width 375 height 308
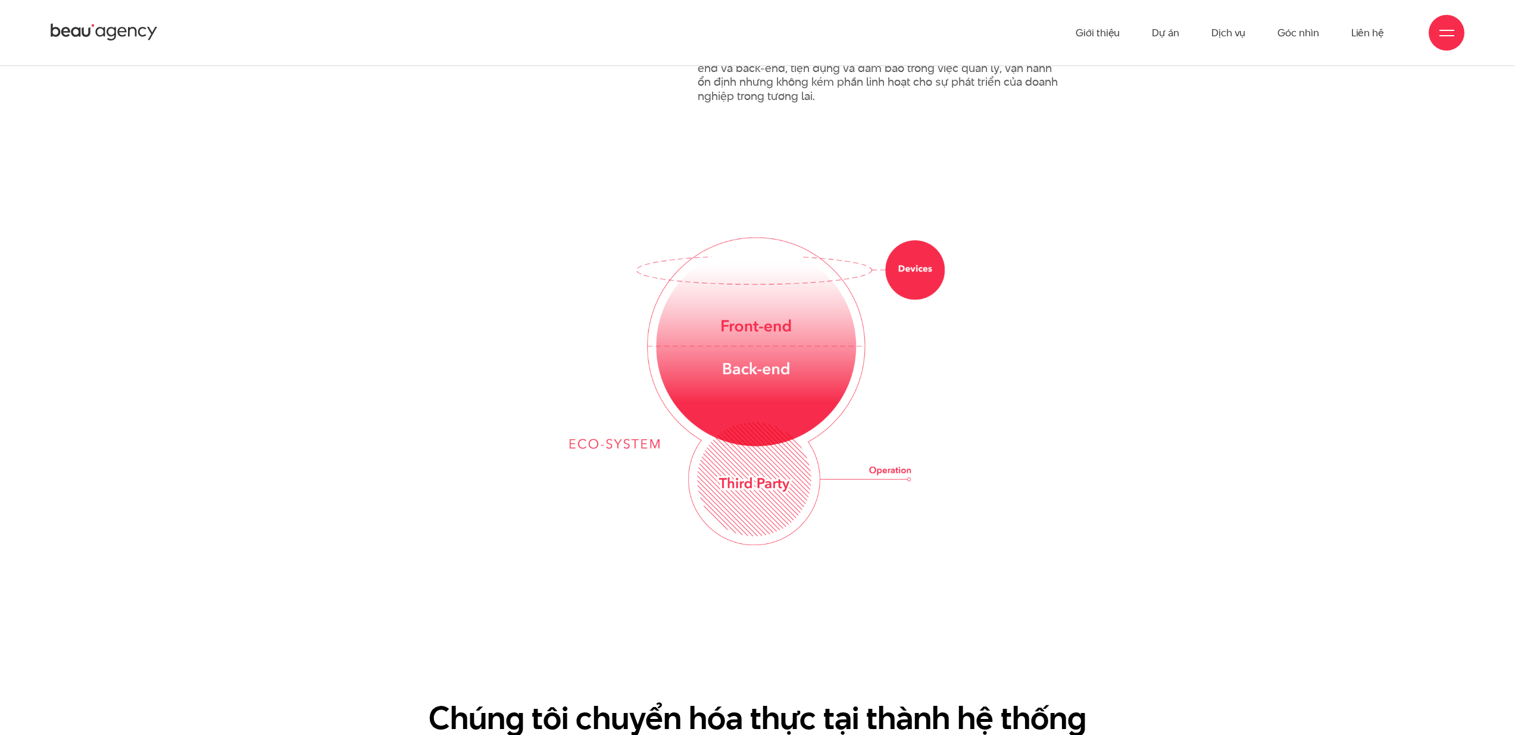
drag, startPoint x: 567, startPoint y: 427, endPoint x: 646, endPoint y: 418, distance: 79.1
click at [645, 418] on div at bounding box center [757, 391] width 684 height 308
click at [646, 418] on img at bounding box center [757, 391] width 375 height 308
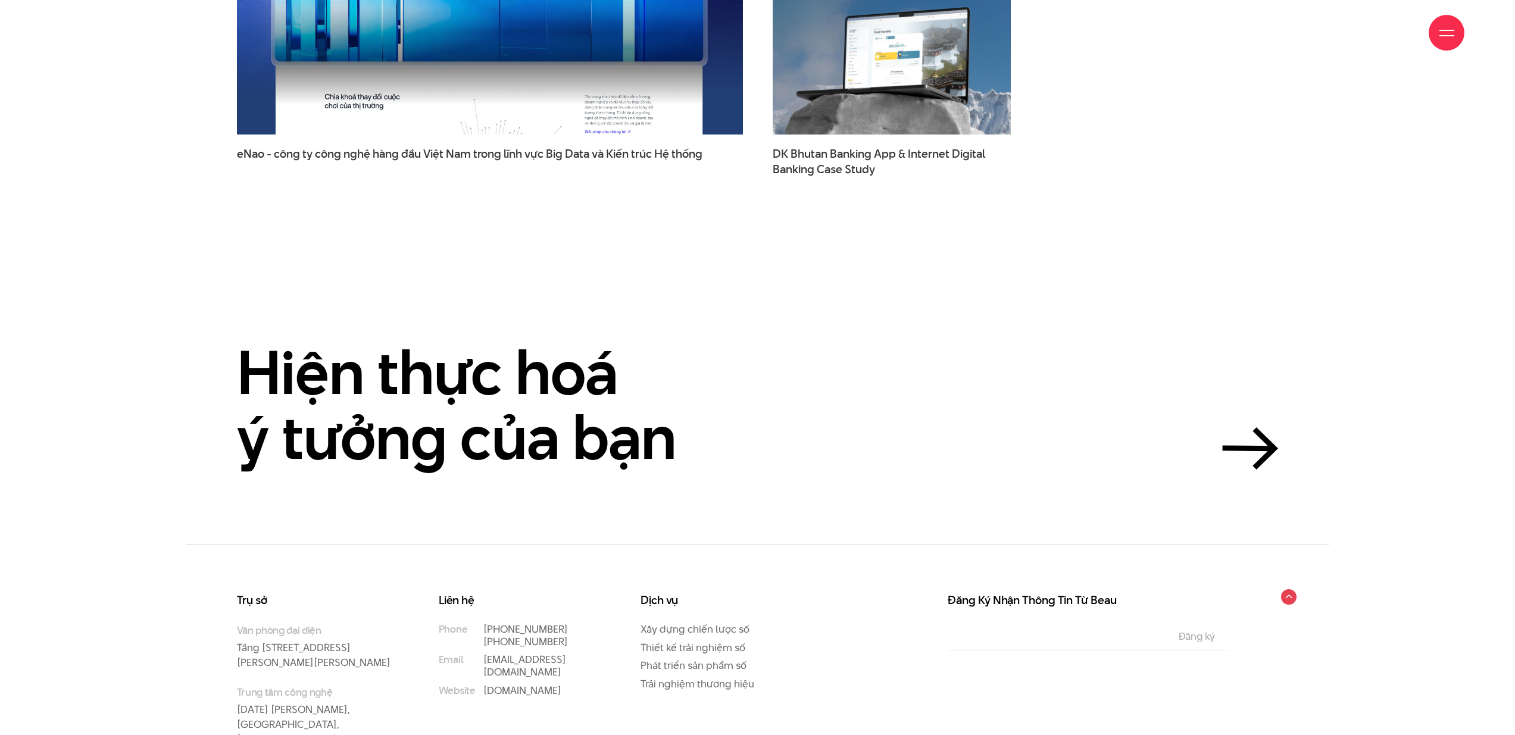
scroll to position [4359, 0]
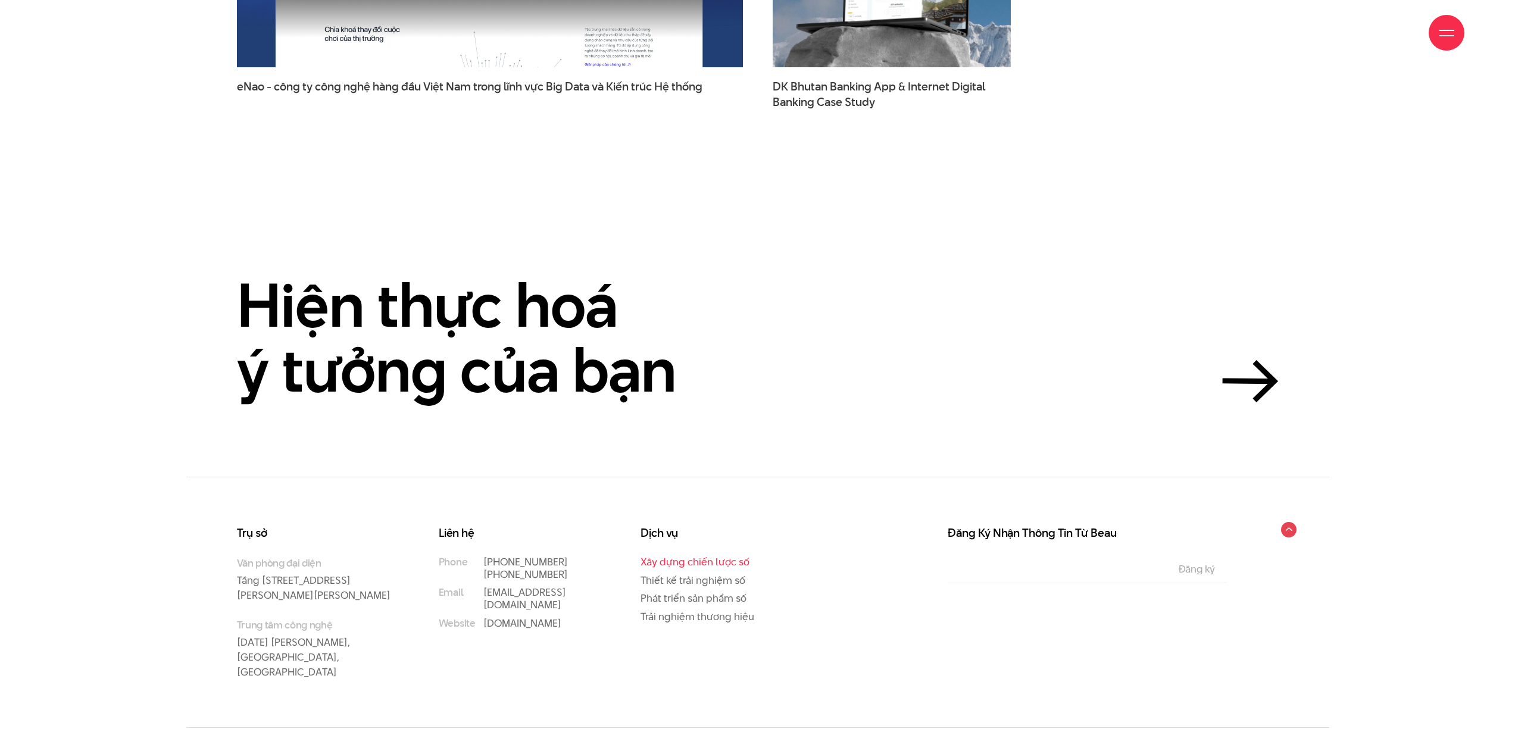
click at [709, 555] on link "Xây dựng chiến lược số" at bounding box center [694, 562] width 109 height 14
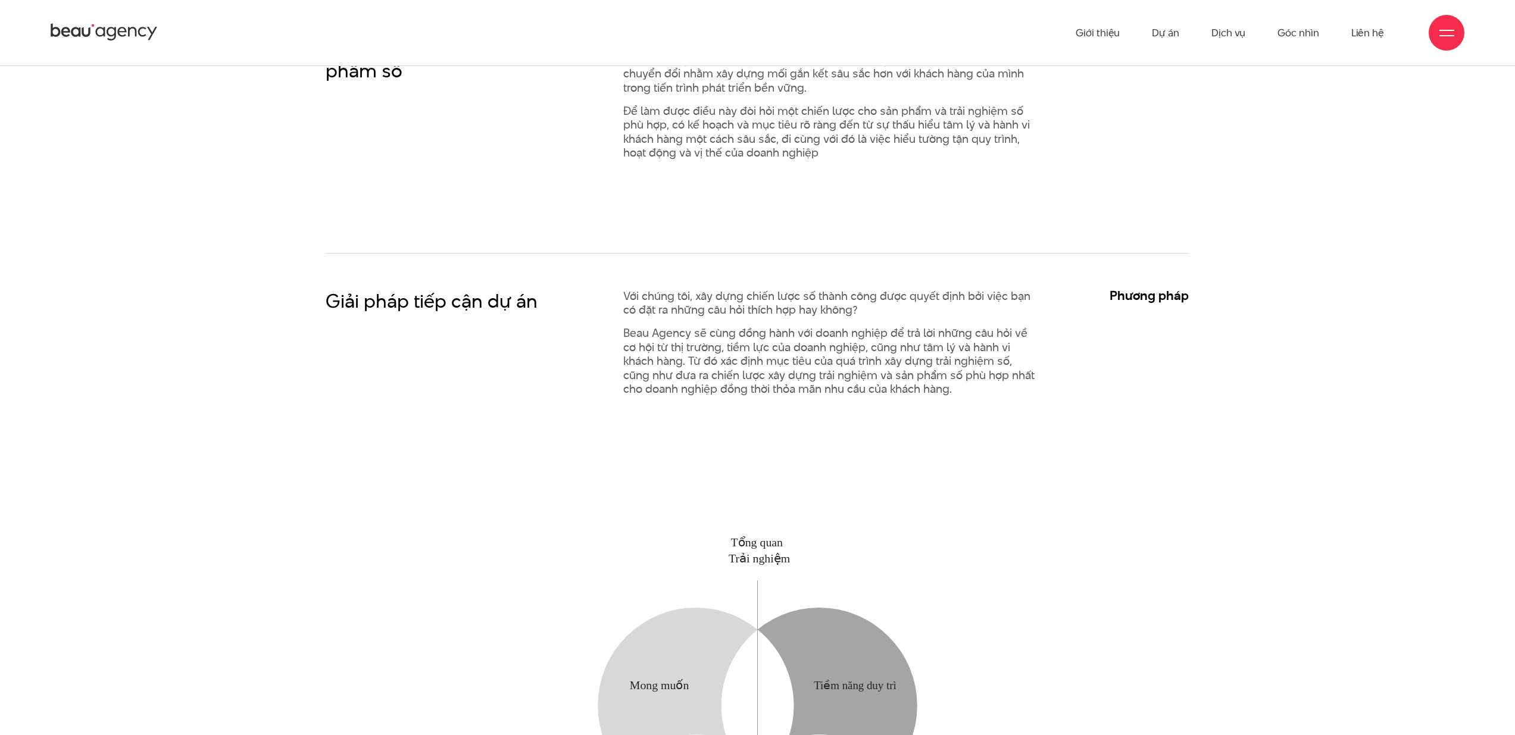
scroll to position [1204, 0]
click at [1028, 340] on p "Beau Agency sẽ cùng đồng hành với doanh nghiệp để trả lời những câu hỏi về cơ h…" at bounding box center [831, 361] width 417 height 70
click at [1163, 279] on div "Giải pháp tiếp cận dự án Với chúng tôi, xây dựng chiến lược số thành công được …" at bounding box center [757, 371] width 863 height 236
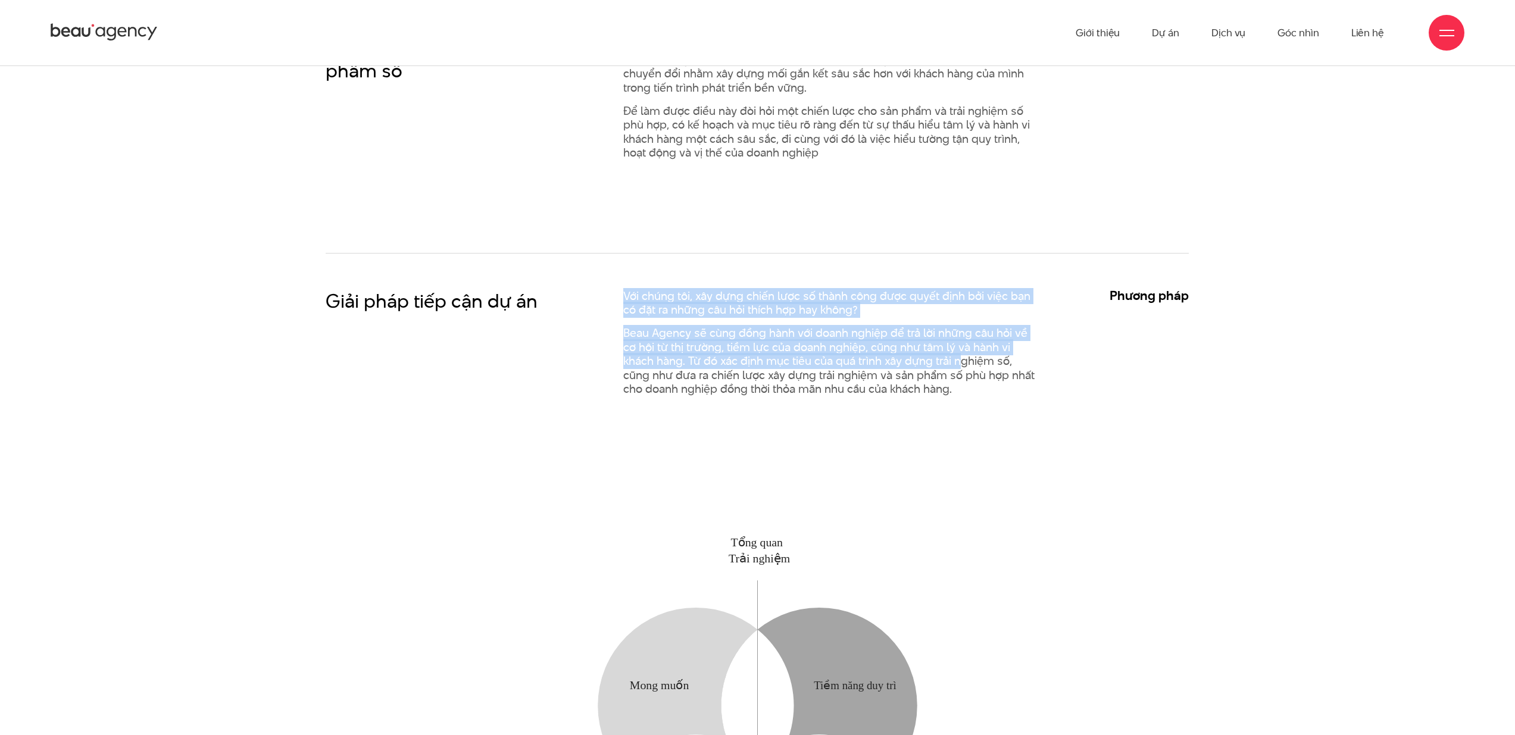
drag, startPoint x: 619, startPoint y: 297, endPoint x: 1029, endPoint y: 379, distance: 417.5
click at [1018, 377] on div "Giải pháp tiếp cận dự án Với chúng tôi, xây dựng chiến lược số thành công được …" at bounding box center [757, 347] width 893 height 117
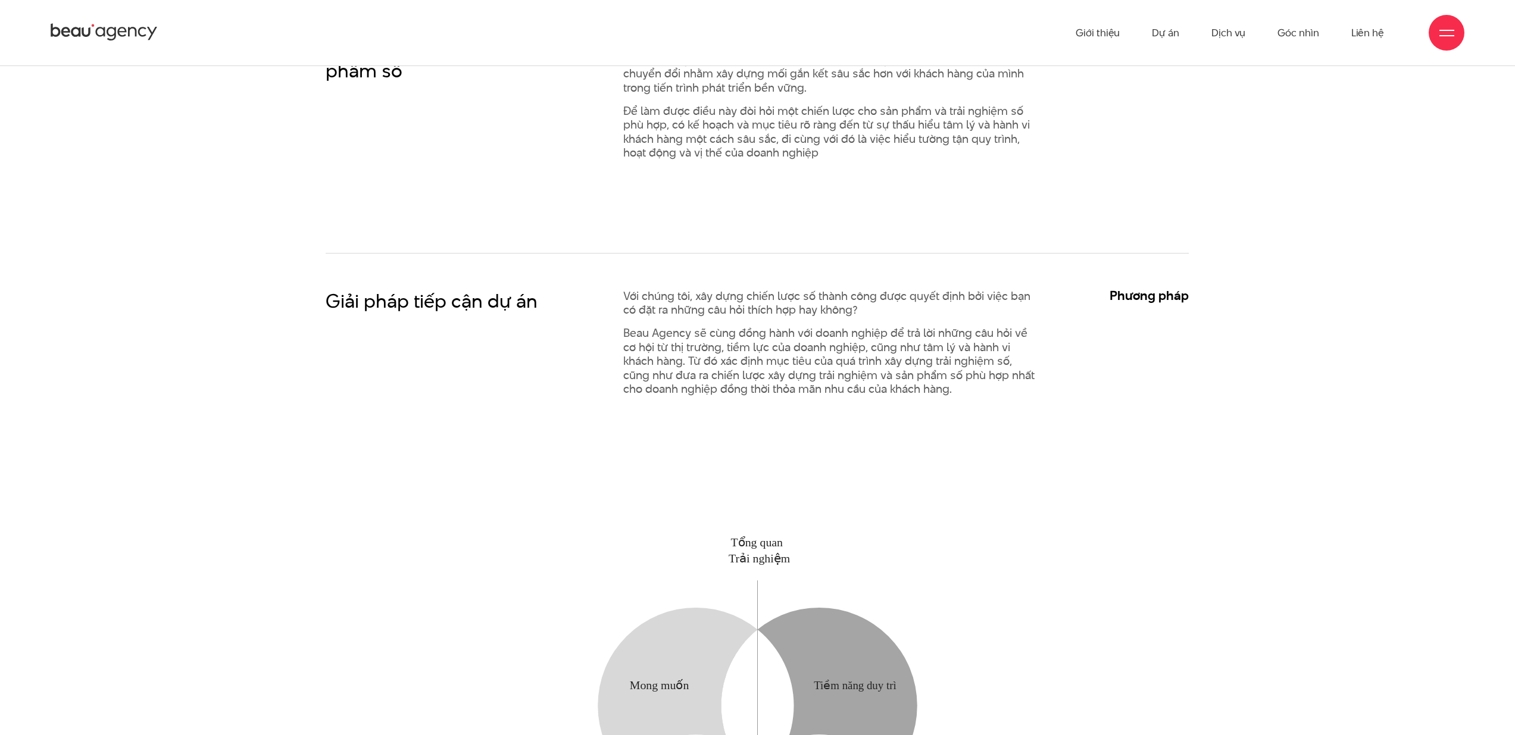
click at [1029, 379] on p "Beau Agency sẽ cùng đồng hành với doanh nghiệp để trả lời những câu hỏi về cơ h…" at bounding box center [831, 361] width 417 height 70
click at [1056, 482] on div "Giải pháp tiếp cận dự án Với chúng tôi, xây dựng chiến lược số thành công được …" at bounding box center [757, 371] width 863 height 236
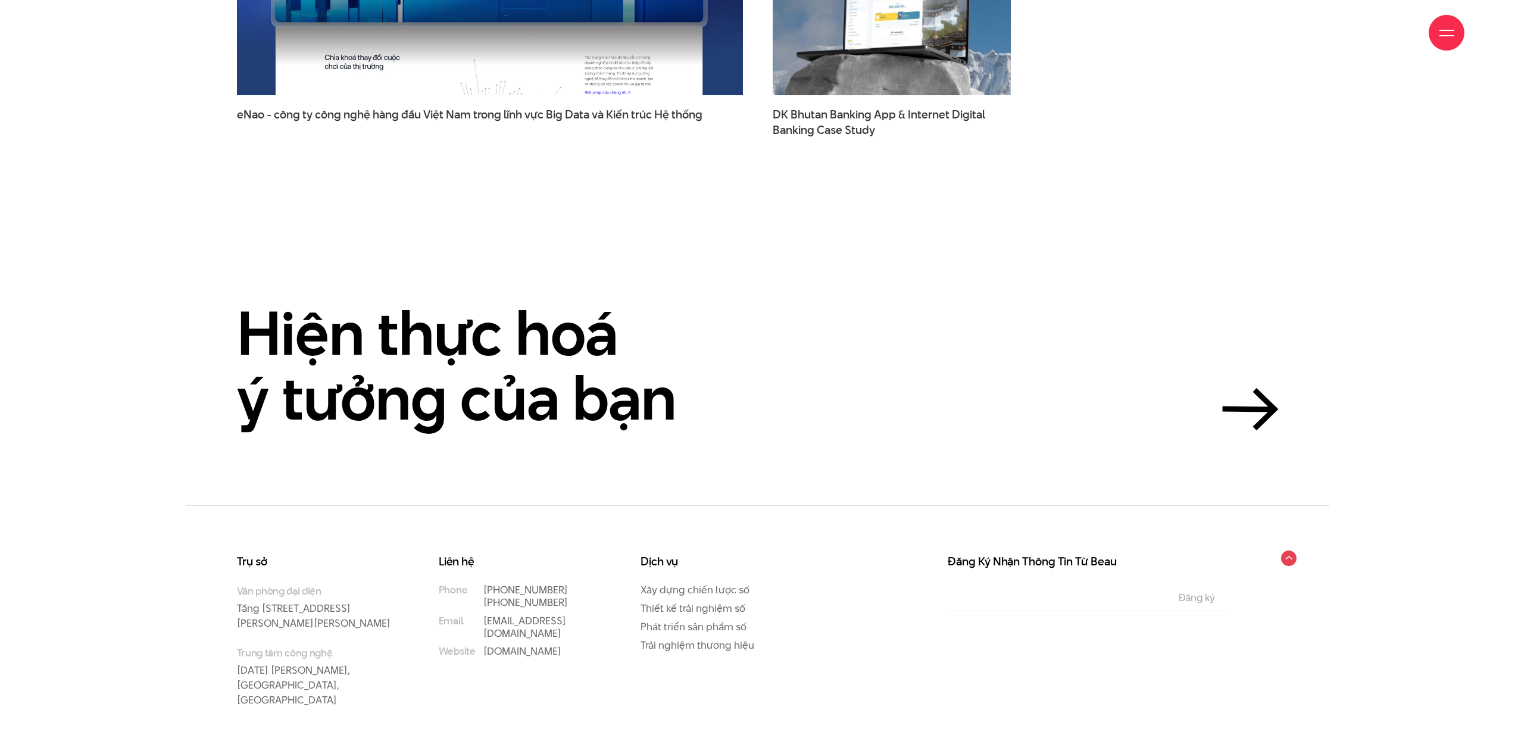
scroll to position [4093, 0]
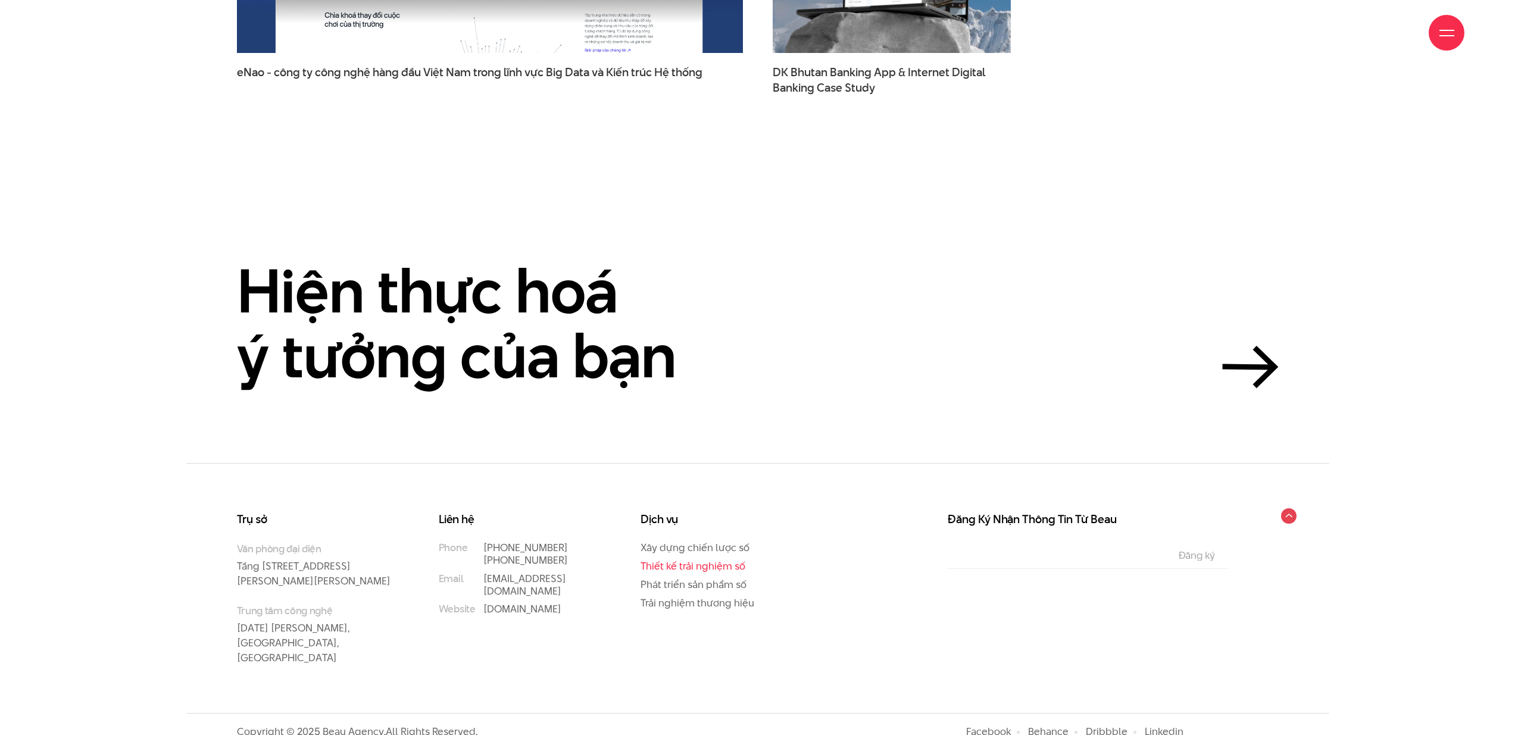
click at [700, 568] on link "Thiết kế trải nghiệm số" at bounding box center [692, 566] width 105 height 14
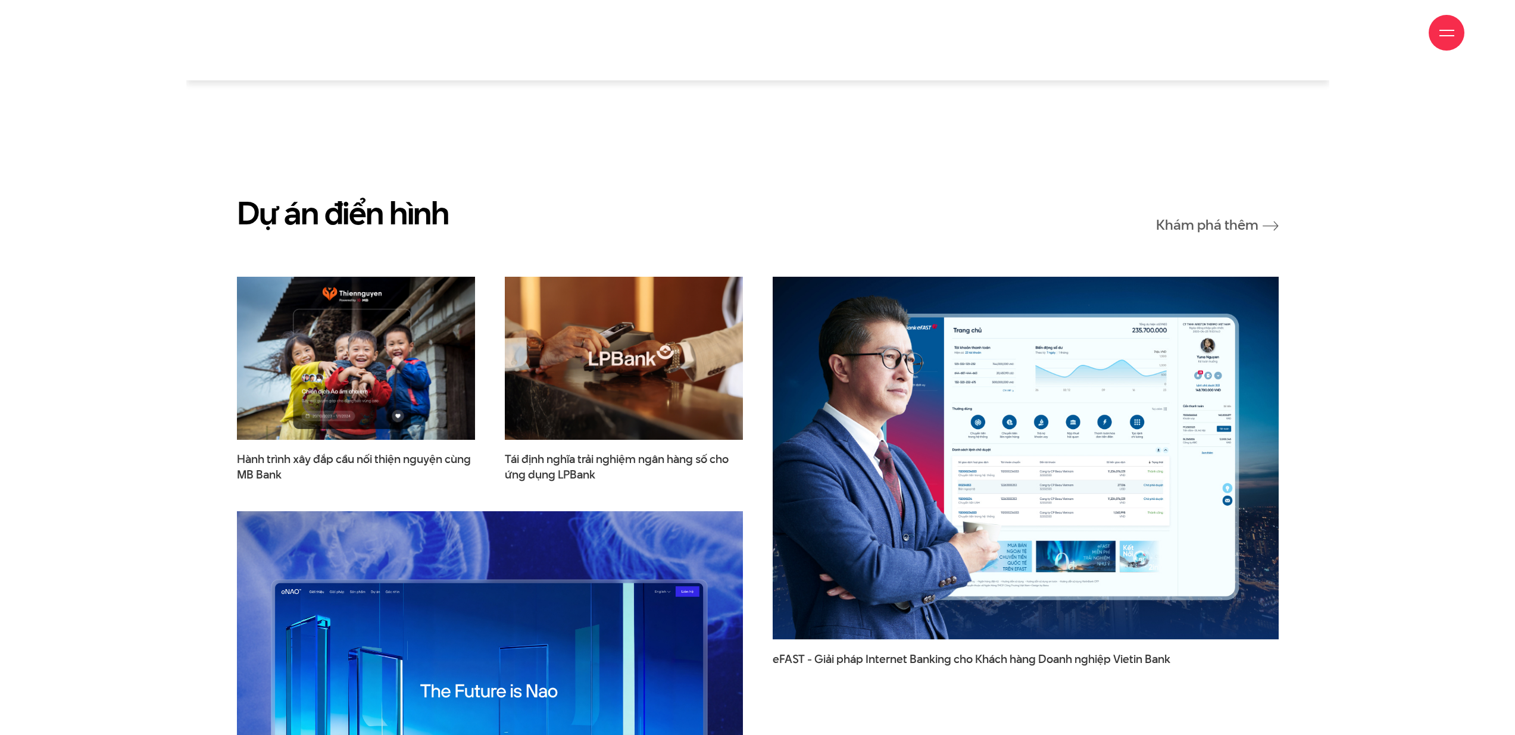
scroll to position [4144, 0]
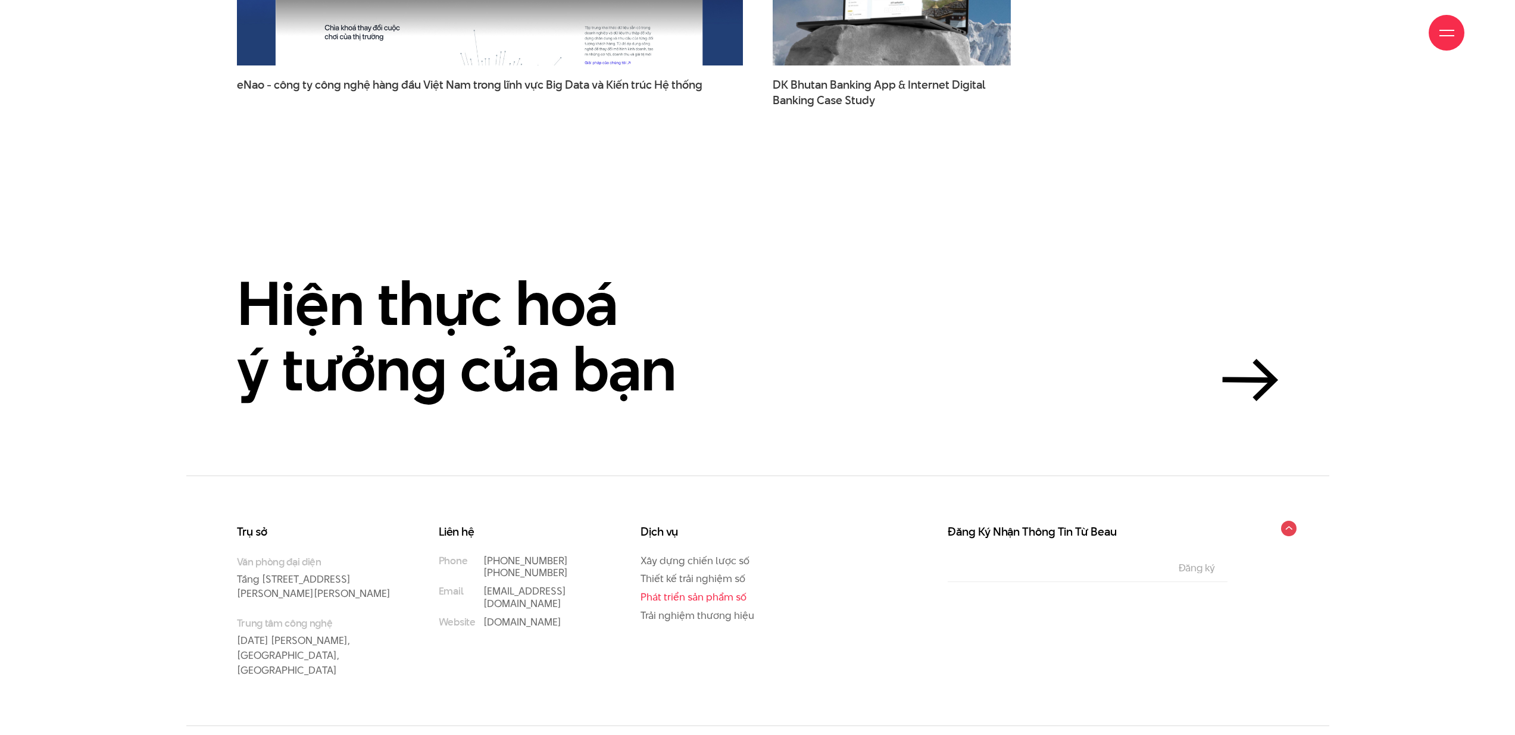
click at [713, 590] on link "Phát triển sản phẩm số" at bounding box center [693, 597] width 106 height 14
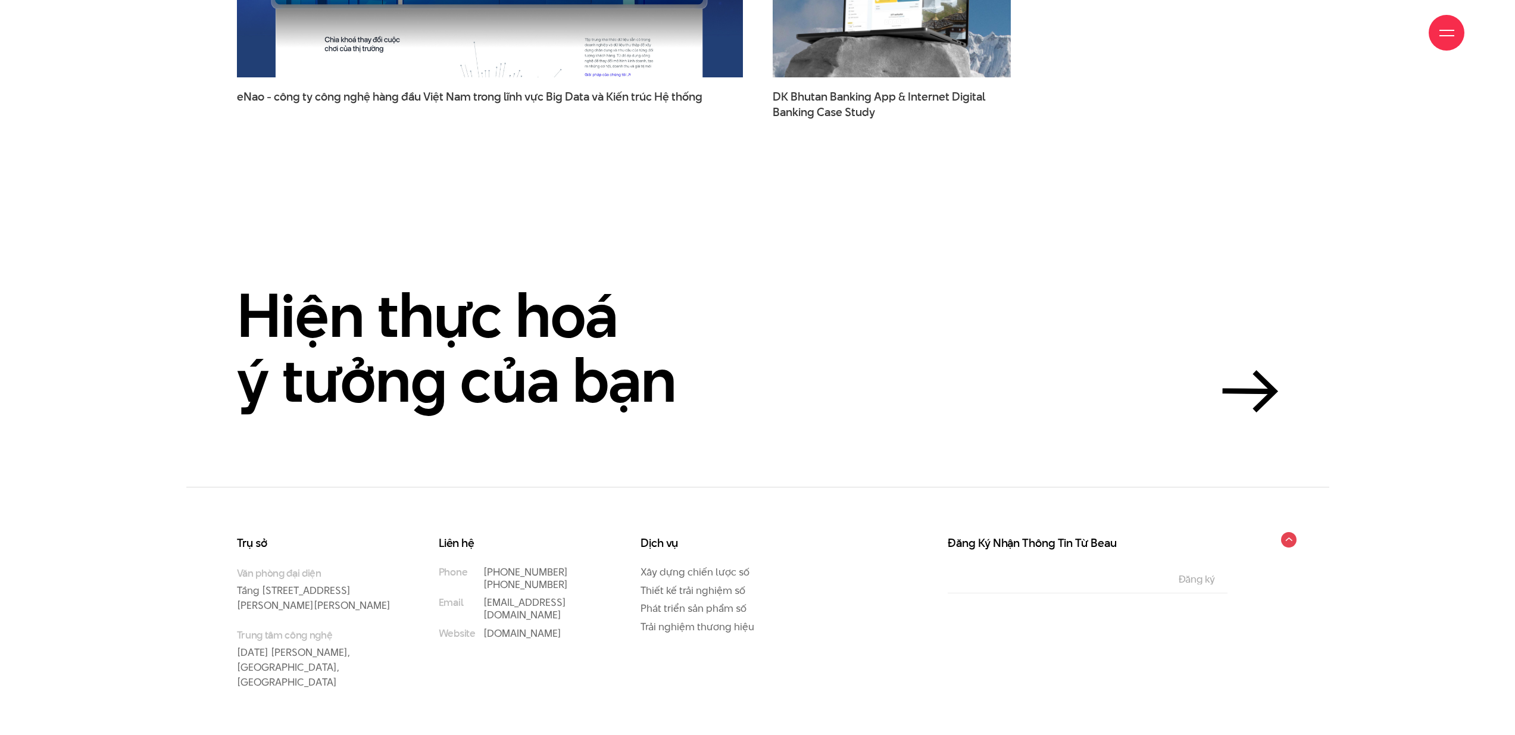
scroll to position [4359, 0]
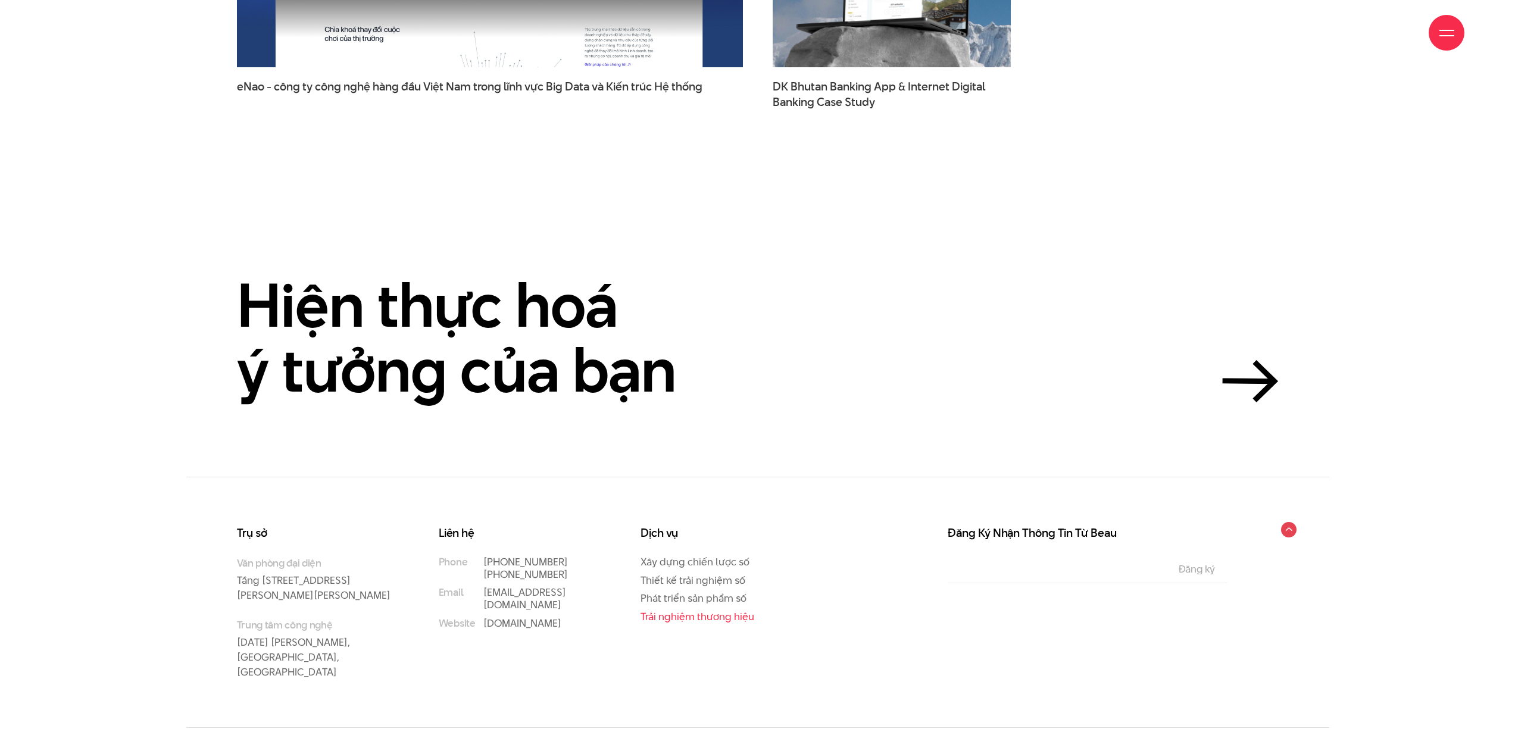
click at [686, 609] on link "Trải nghiệm thương hiệu" at bounding box center [697, 616] width 114 height 14
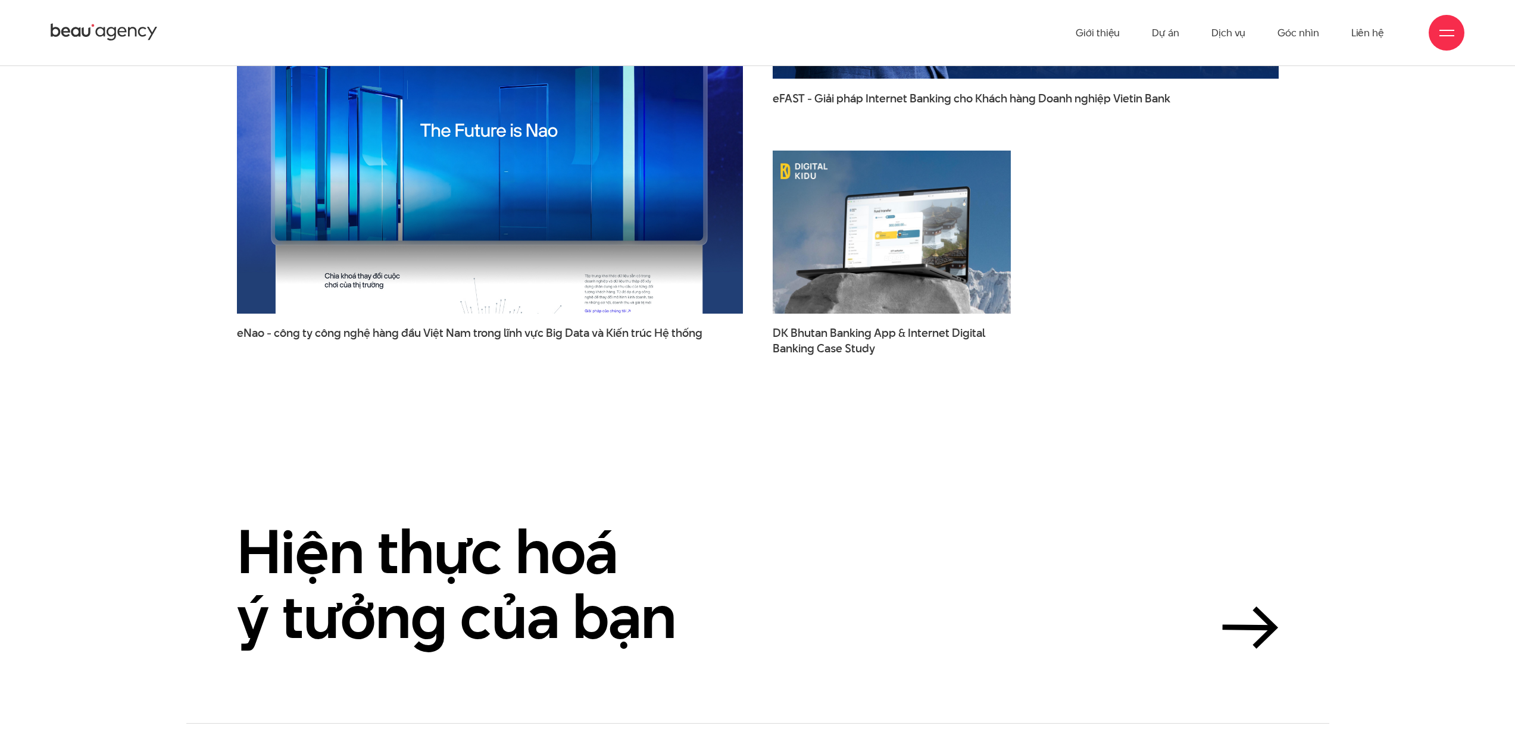
scroll to position [4110, 0]
